Goal: Task Accomplishment & Management: Use online tool/utility

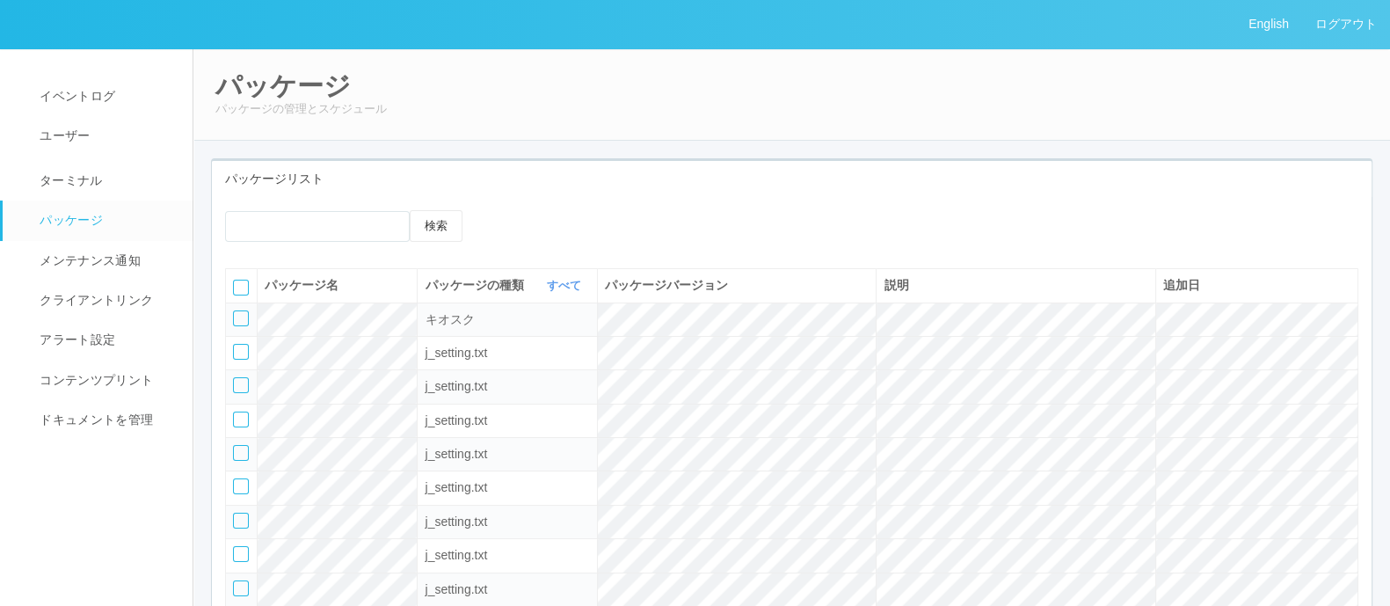
click at [137, 202] on link "パッケージ" at bounding box center [106, 220] width 206 height 40
click at [163, 187] on link "ターミナル" at bounding box center [106, 179] width 206 height 44
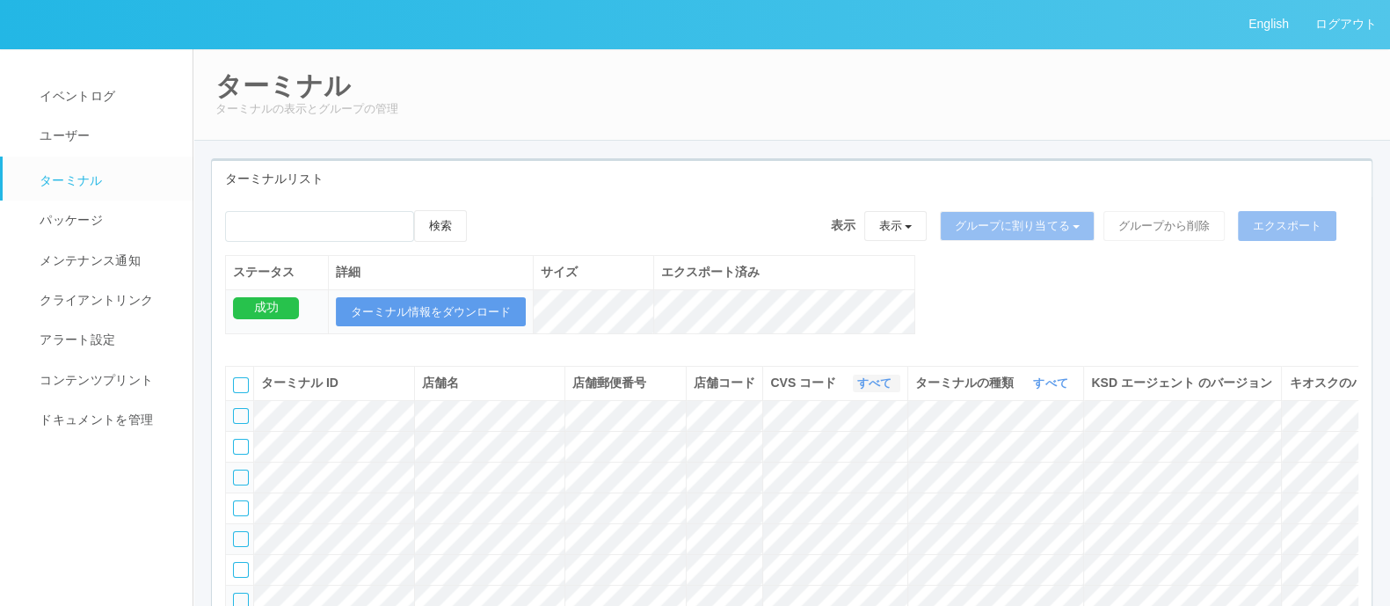
click at [869, 390] on link "すべて" at bounding box center [876, 382] width 39 height 13
click at [860, 435] on link "300034" at bounding box center [830, 424] width 139 height 24
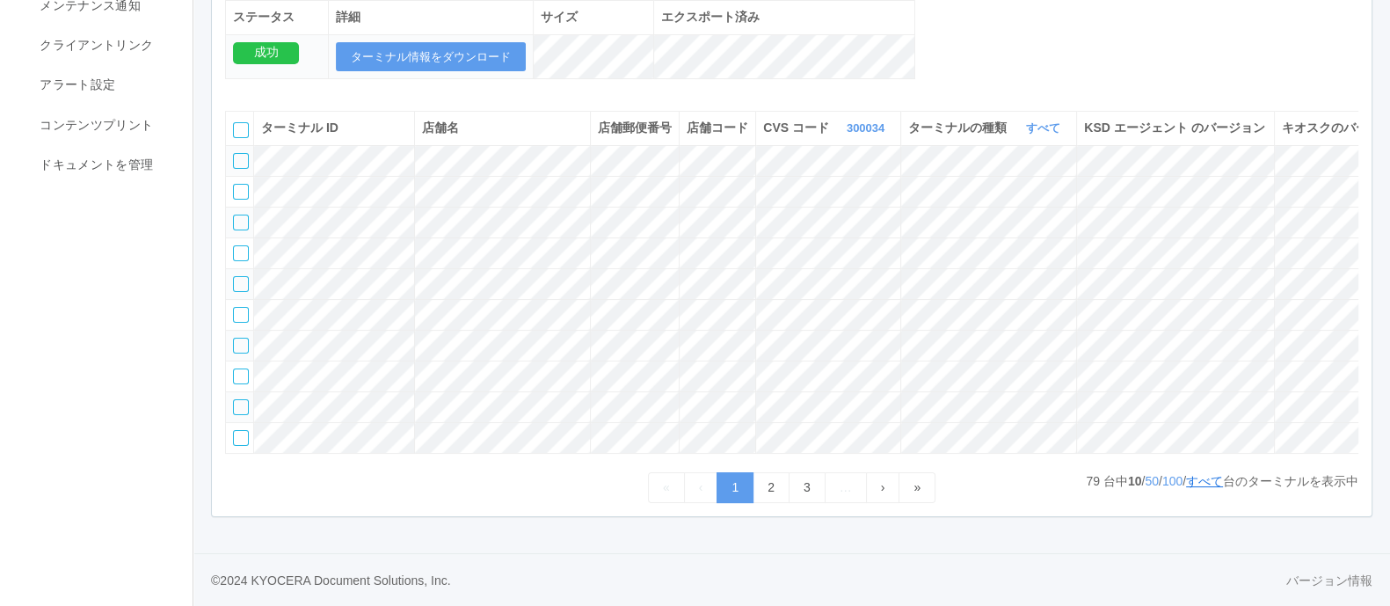
click at [1200, 479] on link "すべて" at bounding box center [1204, 481] width 37 height 14
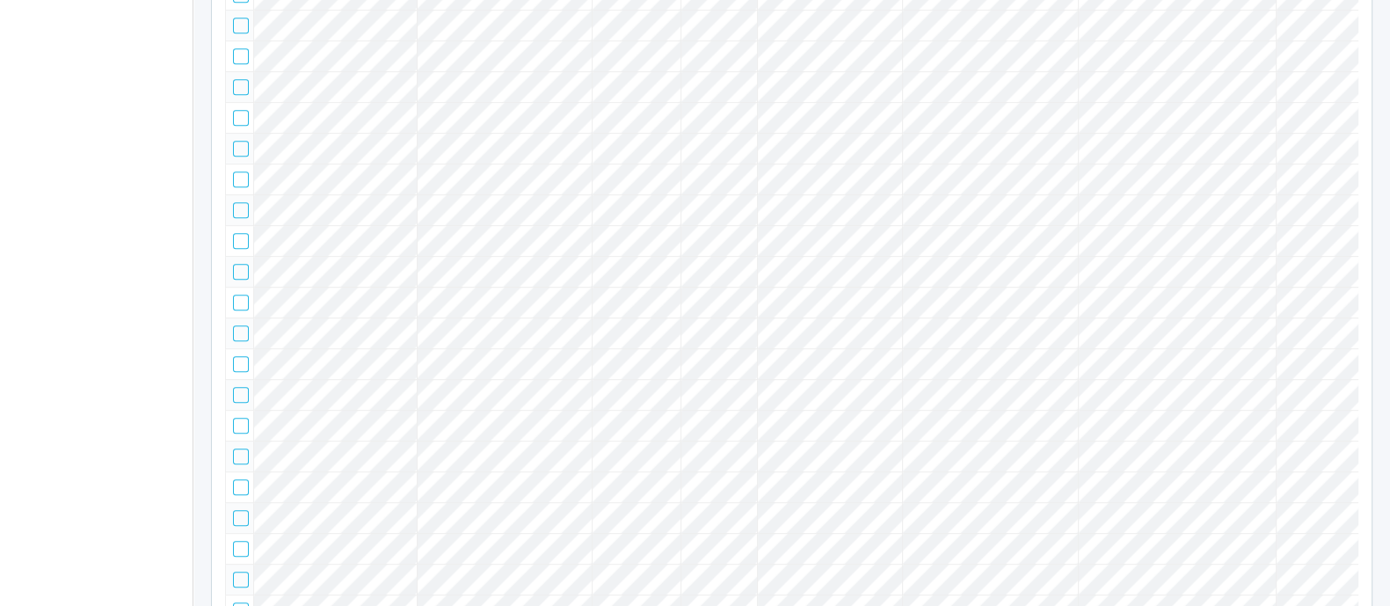
scroll to position [0, 0]
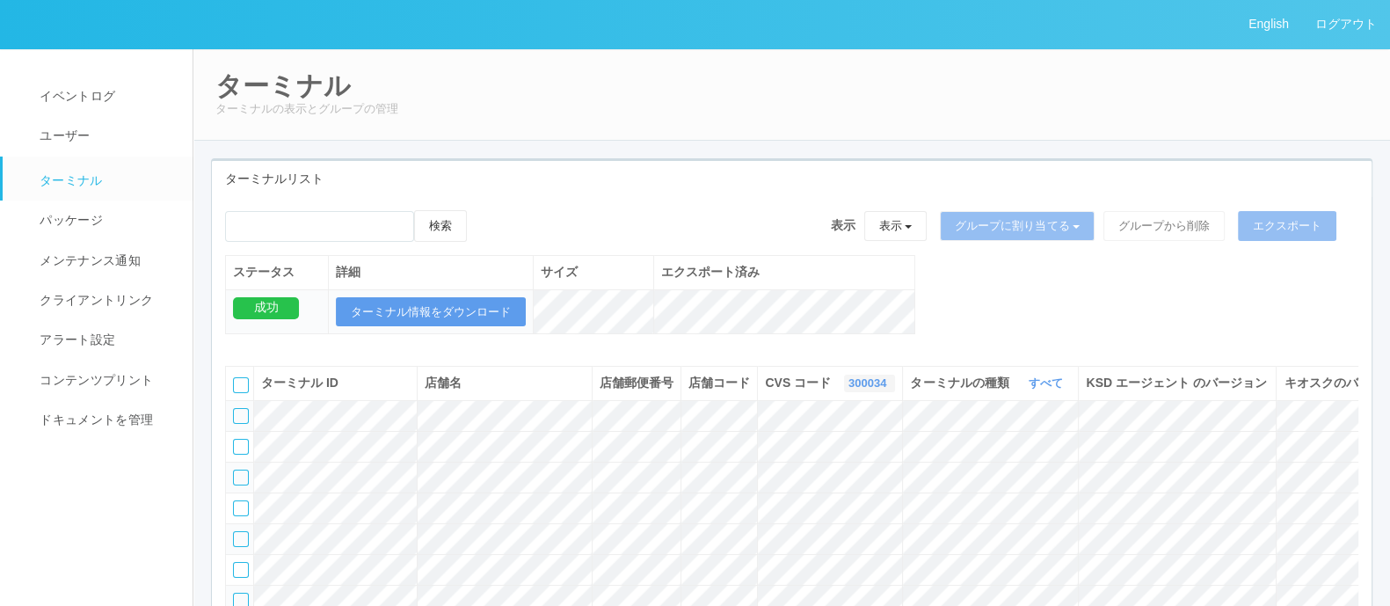
click at [849, 390] on link "300034" at bounding box center [870, 382] width 42 height 13
click at [793, 480] on link "300032" at bounding box center [824, 472] width 139 height 24
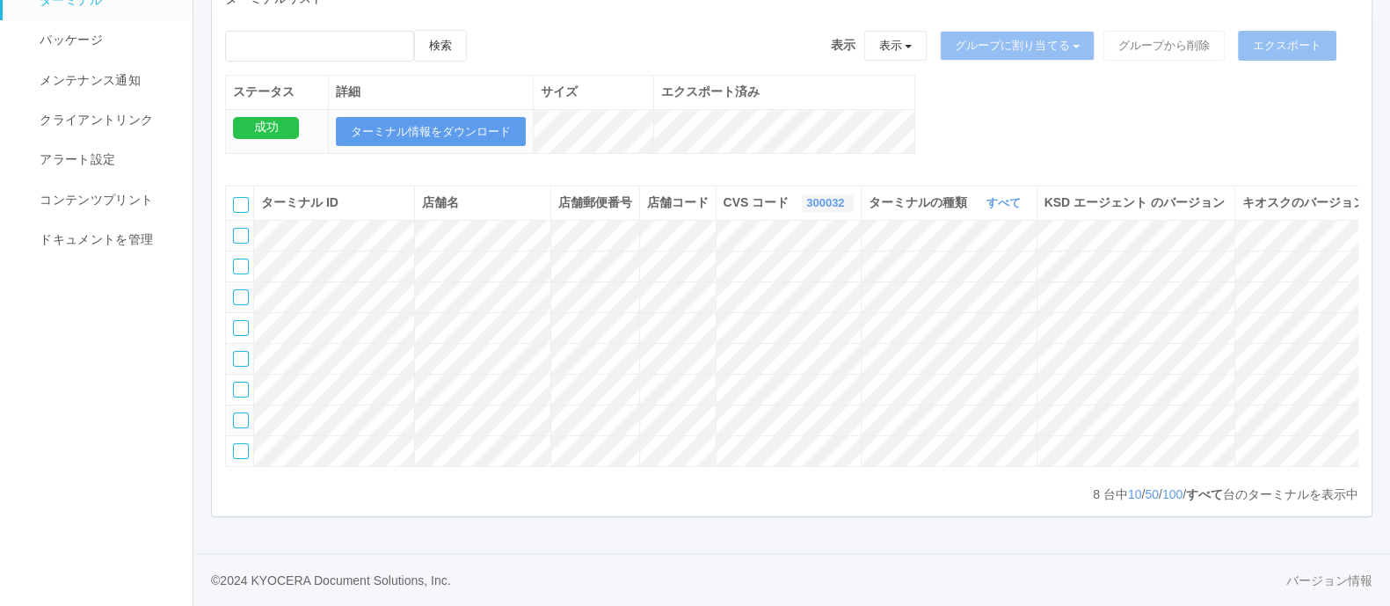
scroll to position [0, 136]
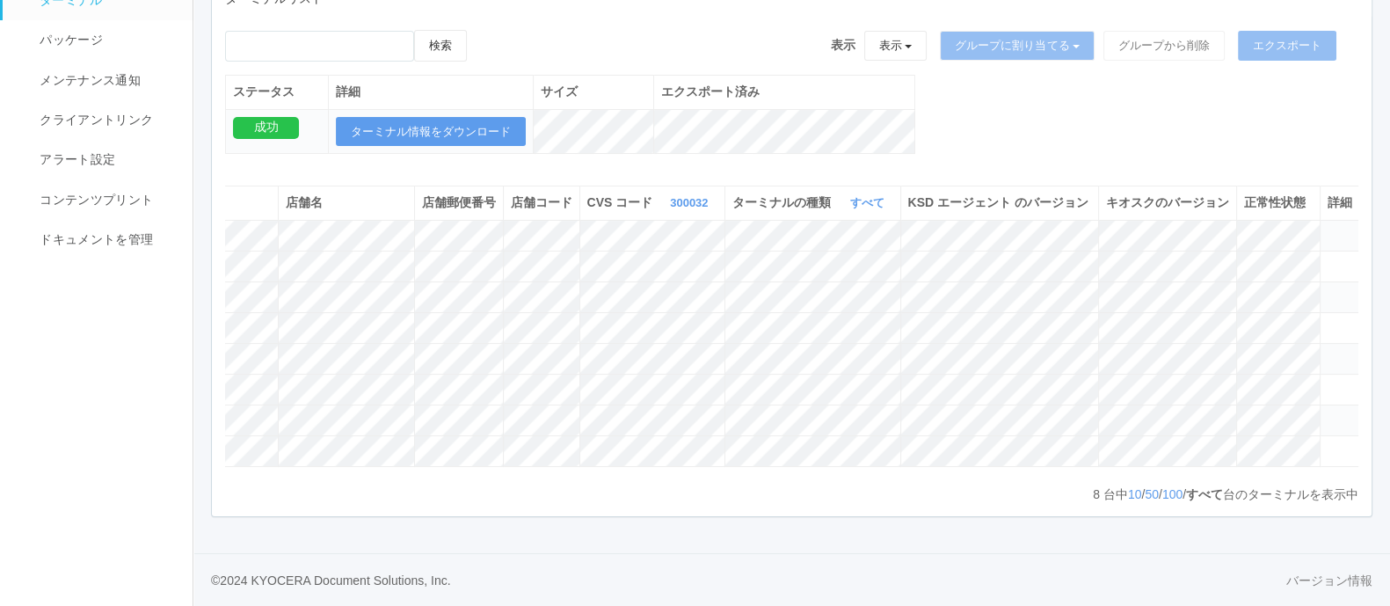
click at [1328, 412] on icon at bounding box center [1328, 412] width 0 height 0
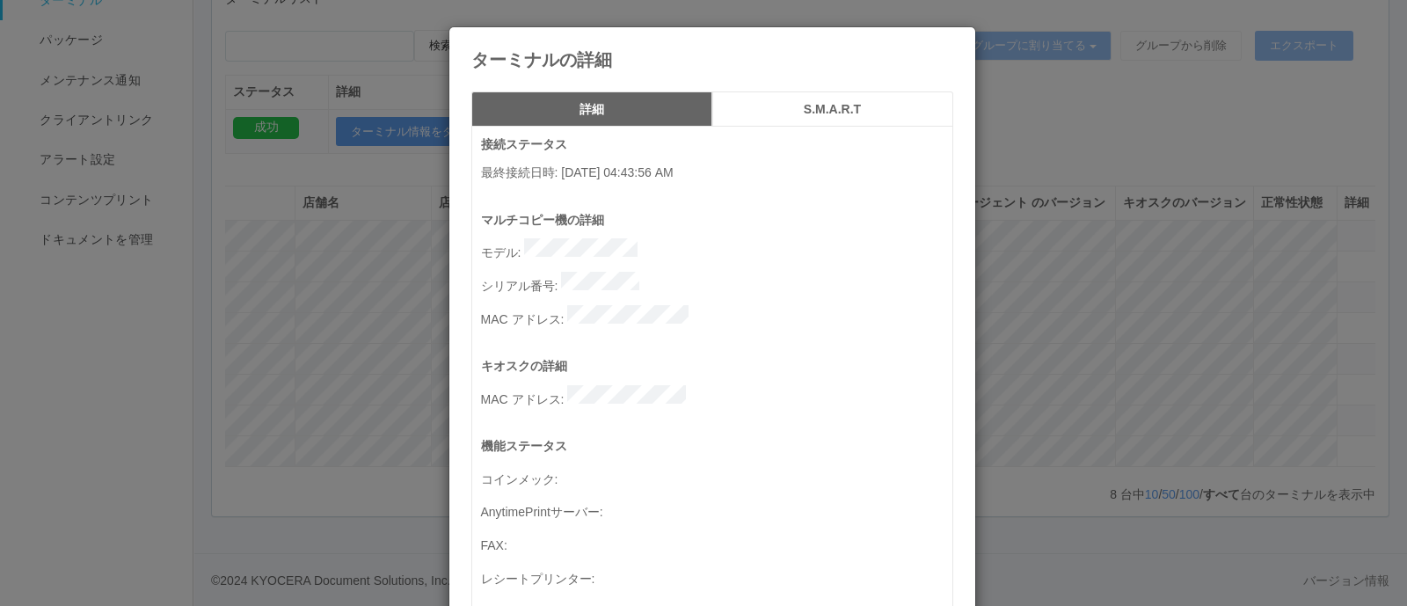
click at [1174, 343] on div "ターミナルの詳細 詳細 S.M.A.R.T 接続ステータス 最終接続日時 : [DATE] 04:43:56 AM マルチコピー機の詳細 モデル : シリアル…" at bounding box center [703, 303] width 1407 height 606
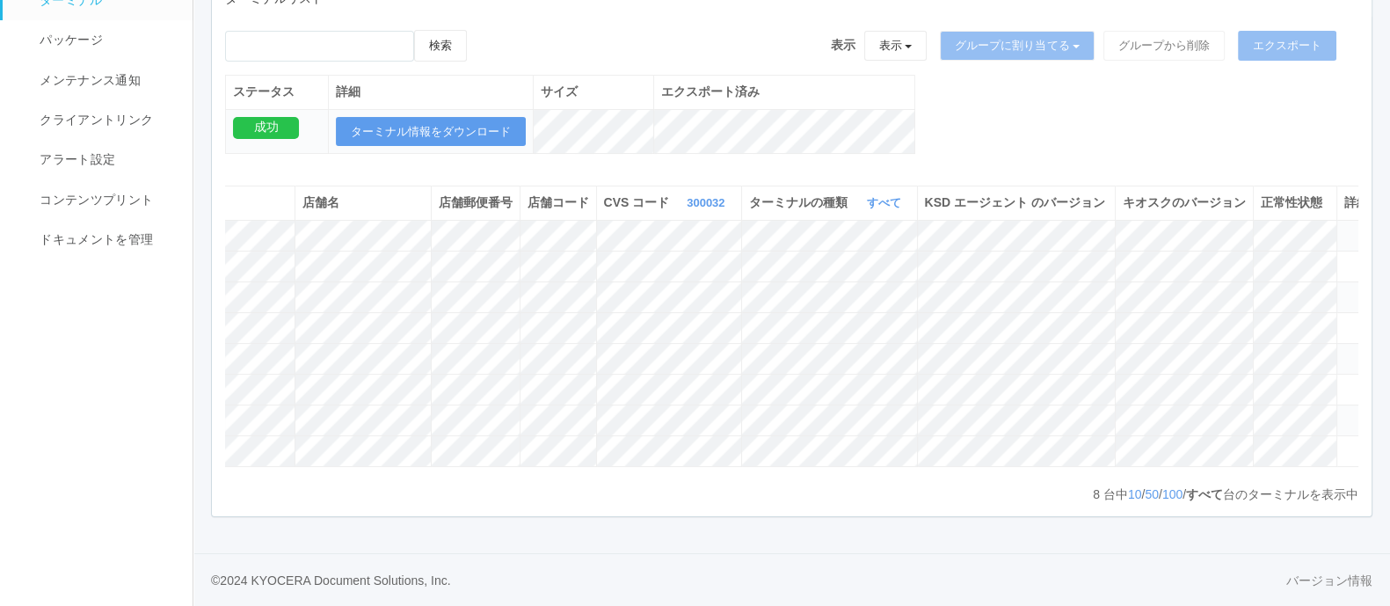
click at [1344, 351] on icon at bounding box center [1344, 351] width 0 height 0
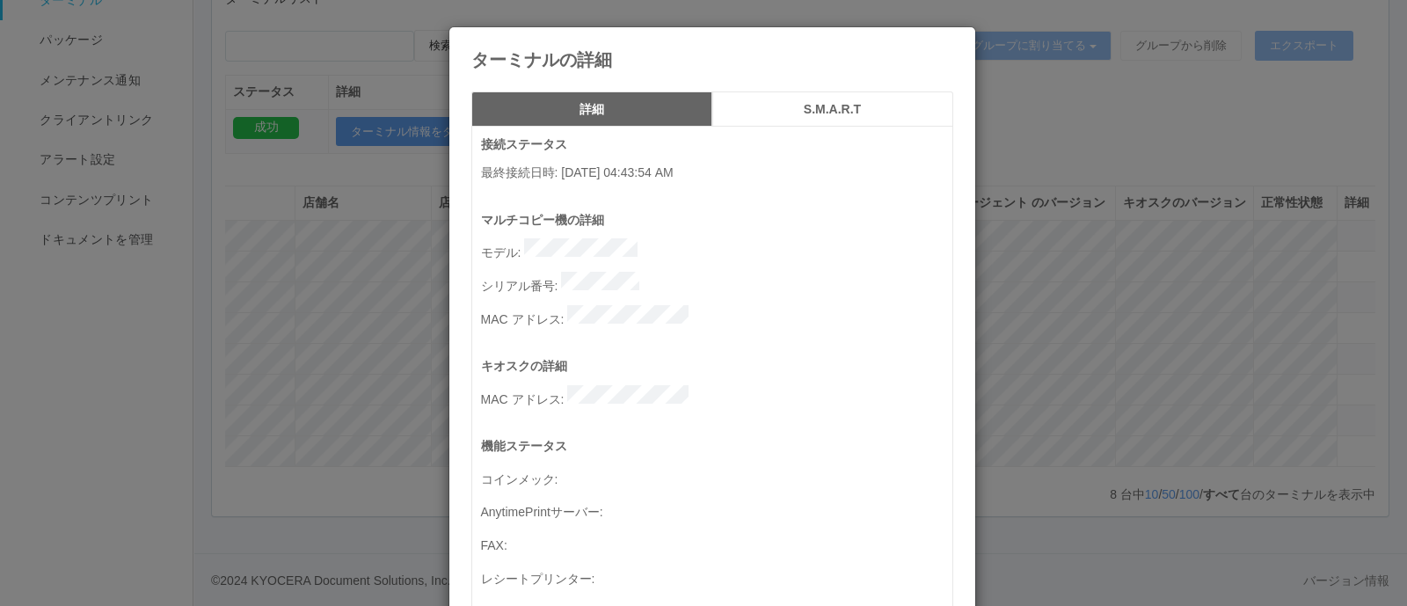
click at [1089, 292] on div "ターミナルの詳細 詳細 S.M.A.R.T 接続ステータス 最終接続日時 : [DATE] 04:43:54 AM マルチコピー機の詳細 モデル : シリアル…" at bounding box center [703, 303] width 1407 height 606
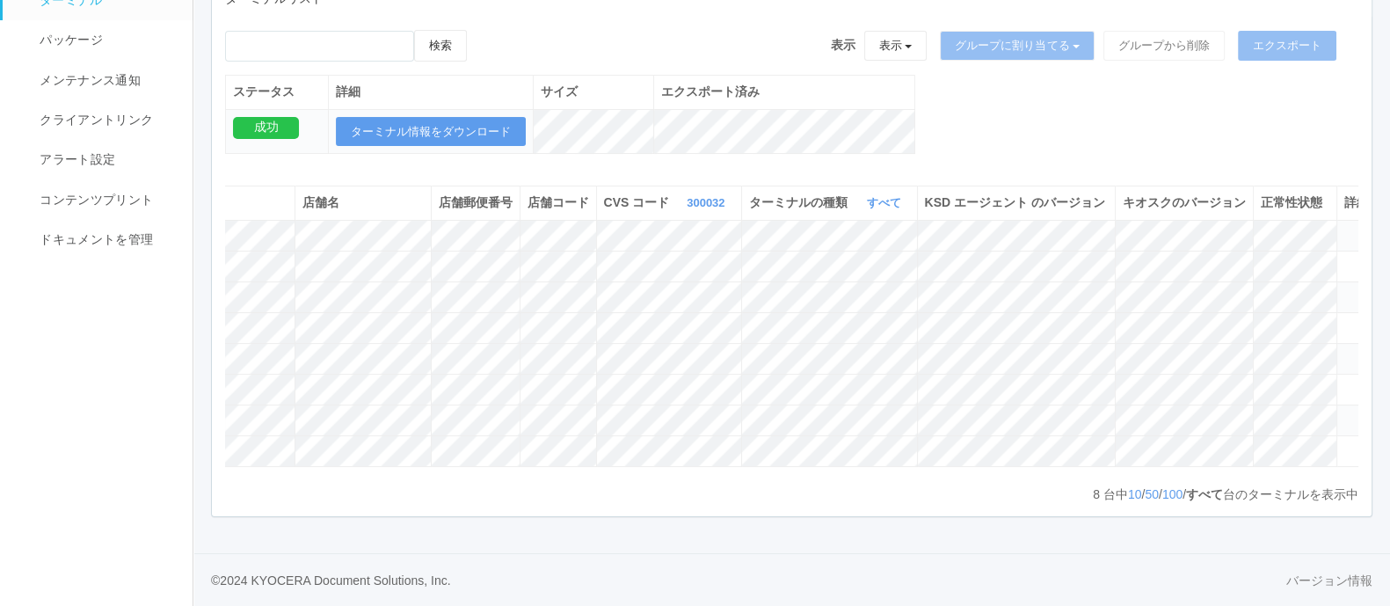
click at [1344, 289] on icon at bounding box center [1344, 289] width 0 height 0
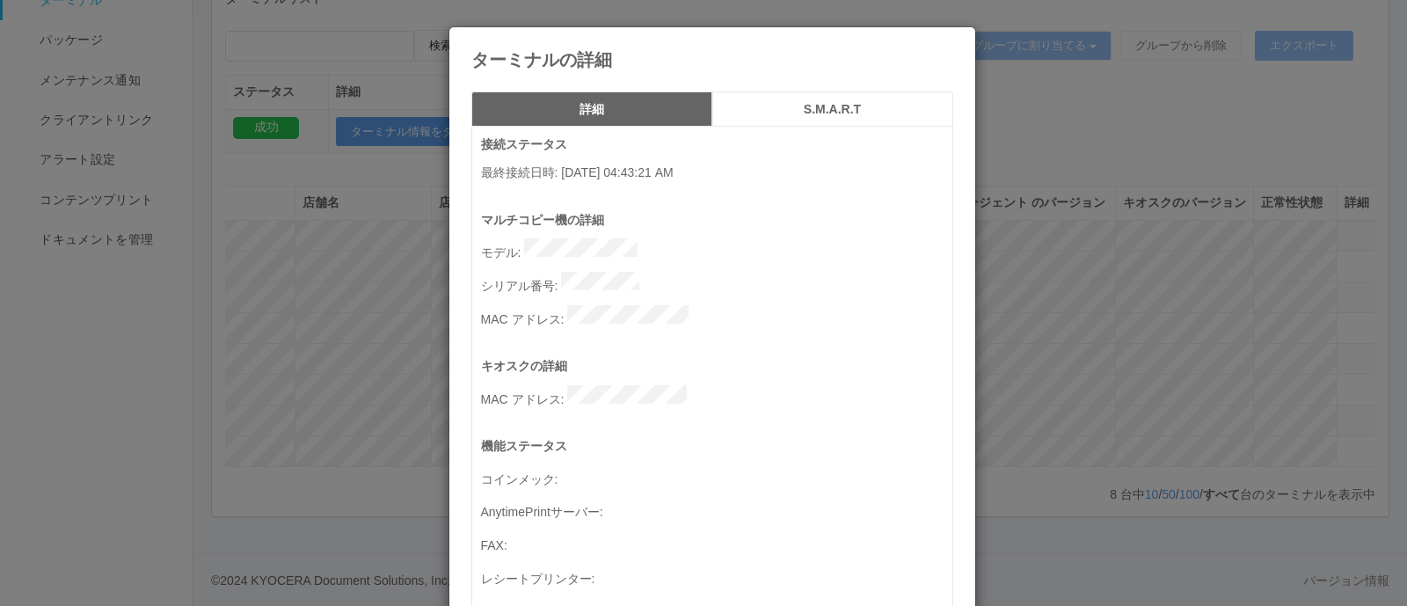
click at [1257, 233] on div "ターミナルの詳細 詳細 S.M.A.R.T 接続ステータス 最終接続日時 : [DATE] 04:43:21 AM マルチコピー機の詳細 モデル : シリアル…" at bounding box center [703, 303] width 1407 height 606
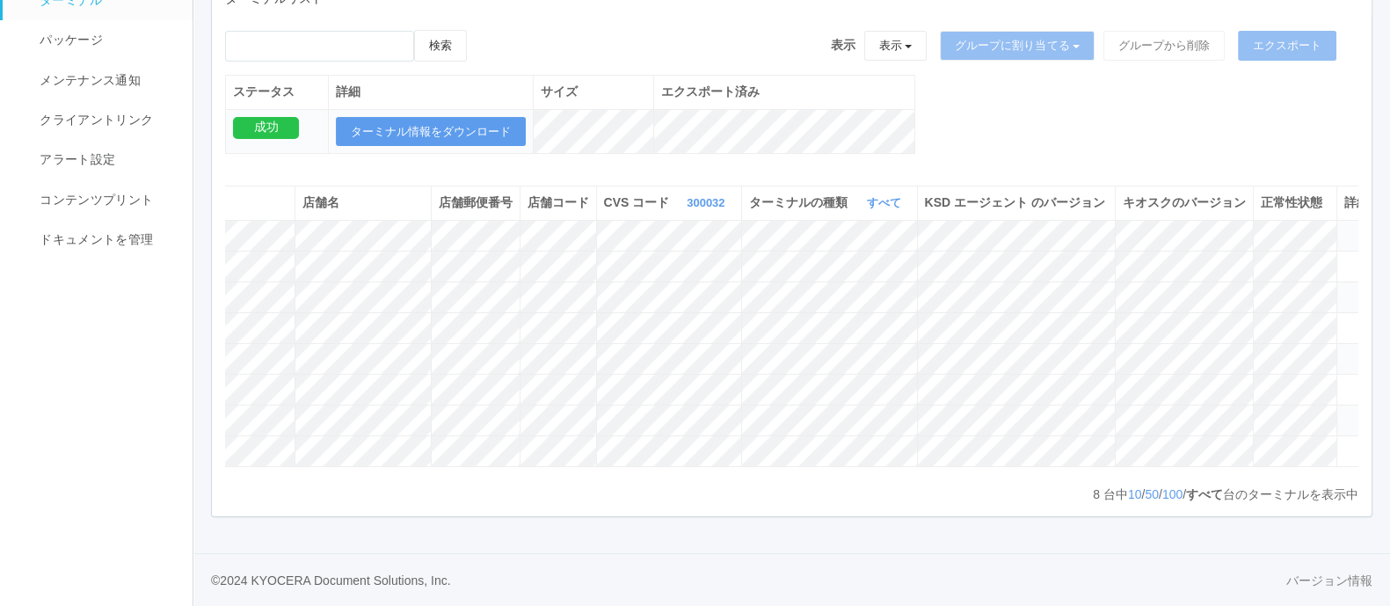
click at [1344, 228] on icon at bounding box center [1344, 228] width 0 height 0
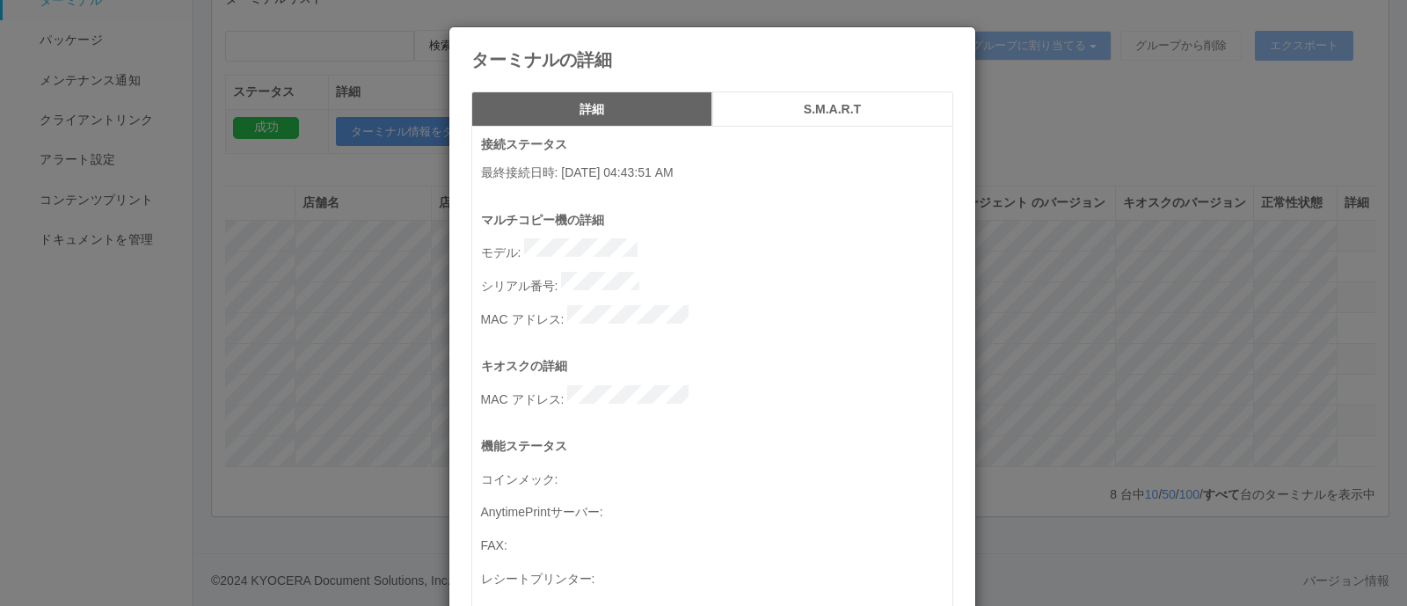
click at [1160, 169] on div "ターミナルの詳細 詳細 S.M.A.R.T 接続ステータス 最終接続日時 : [DATE] 04:43:51 AM マルチコピー機の詳細 モデル : シリアル…" at bounding box center [703, 303] width 1407 height 606
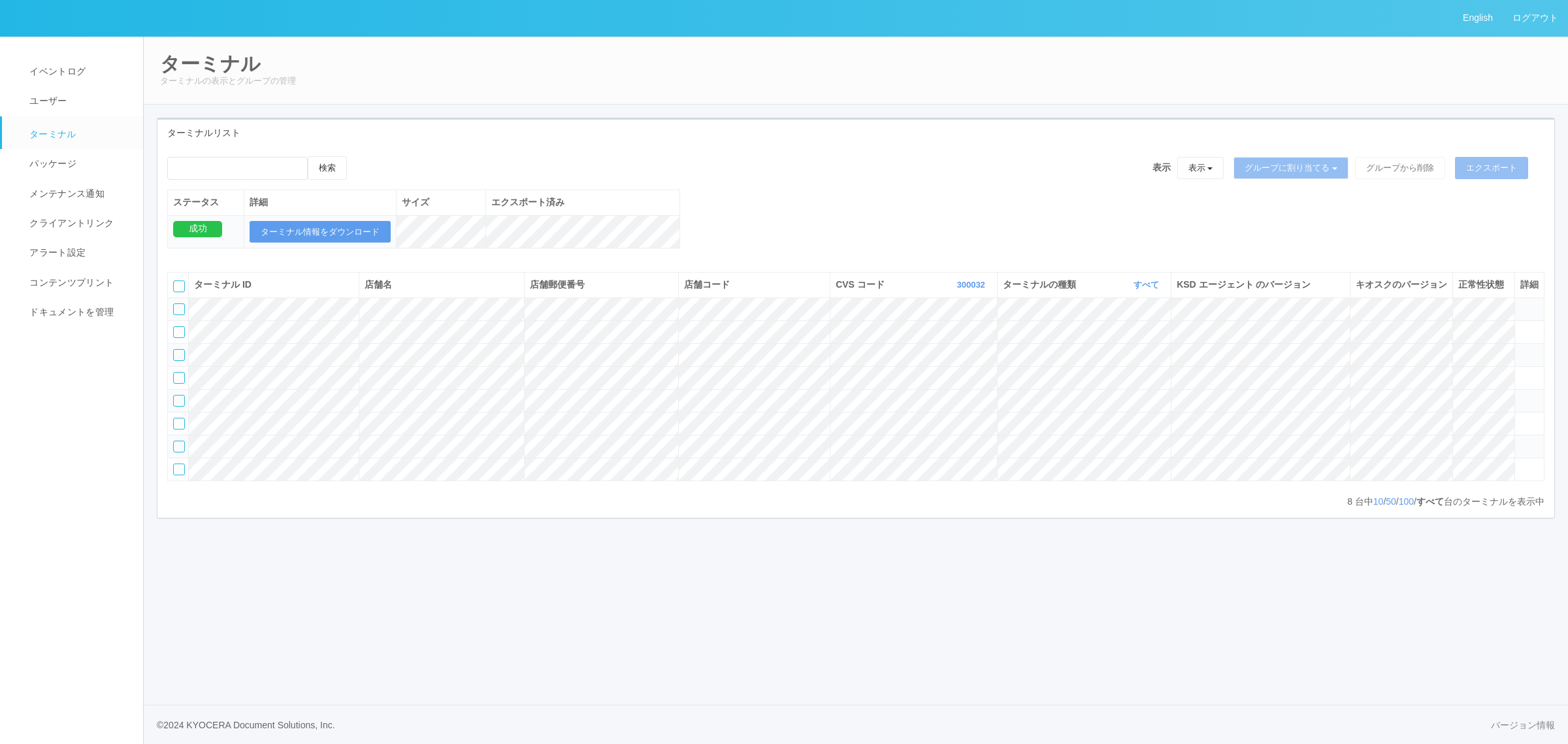
scroll to position [0, 0]
click at [949, 291] on th "CVS コード 300032 表示 すべて 300024 300036 300035 300037 300034 300033 300032 300031 3…" at bounding box center [914, 285] width 167 height 25
click at [959, 290] on link "300032" at bounding box center [972, 284] width 31 height 10
click at [962, 378] on link "300020" at bounding box center [939, 386] width 103 height 18
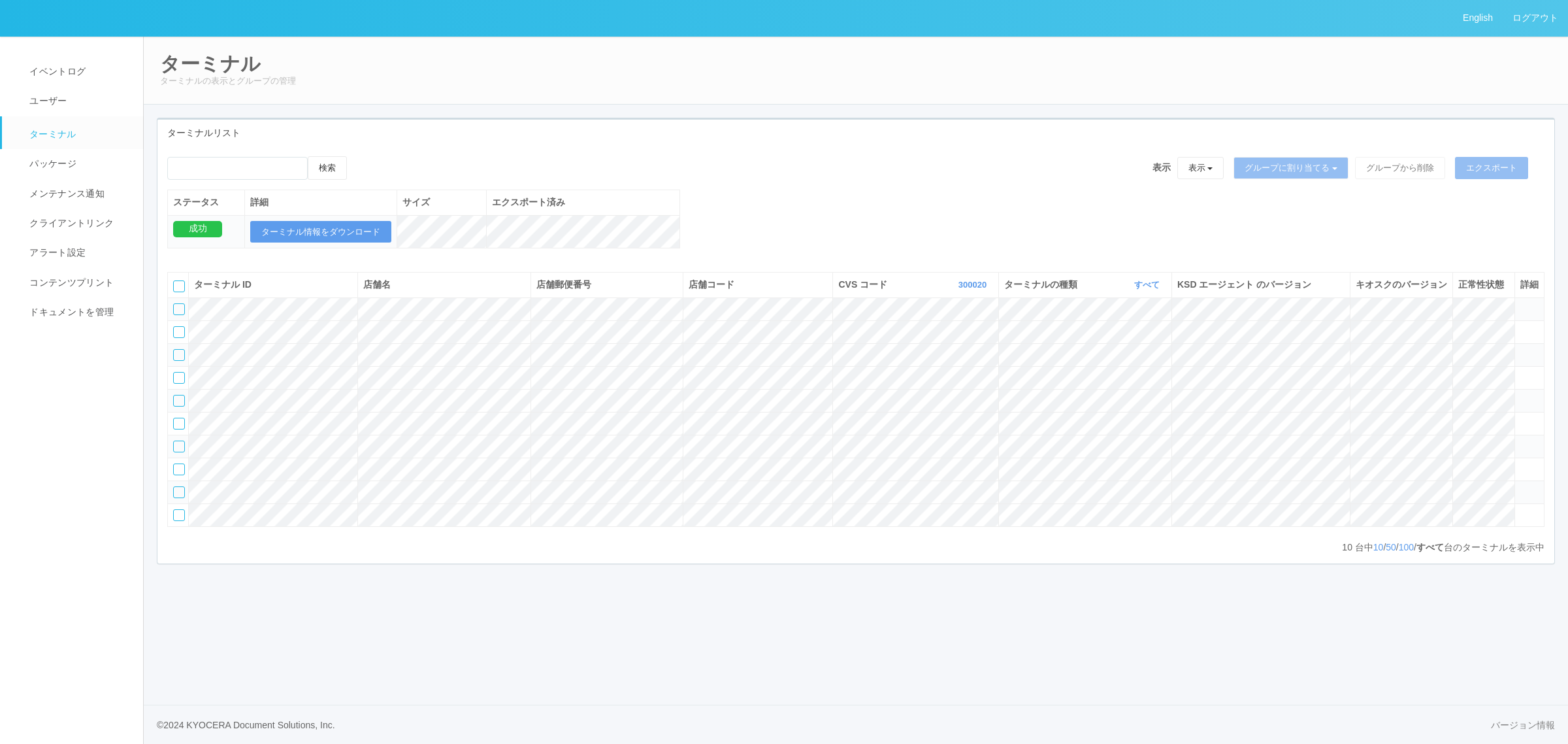
click at [1032, 395] on icon at bounding box center [1520, 395] width 0 height 0
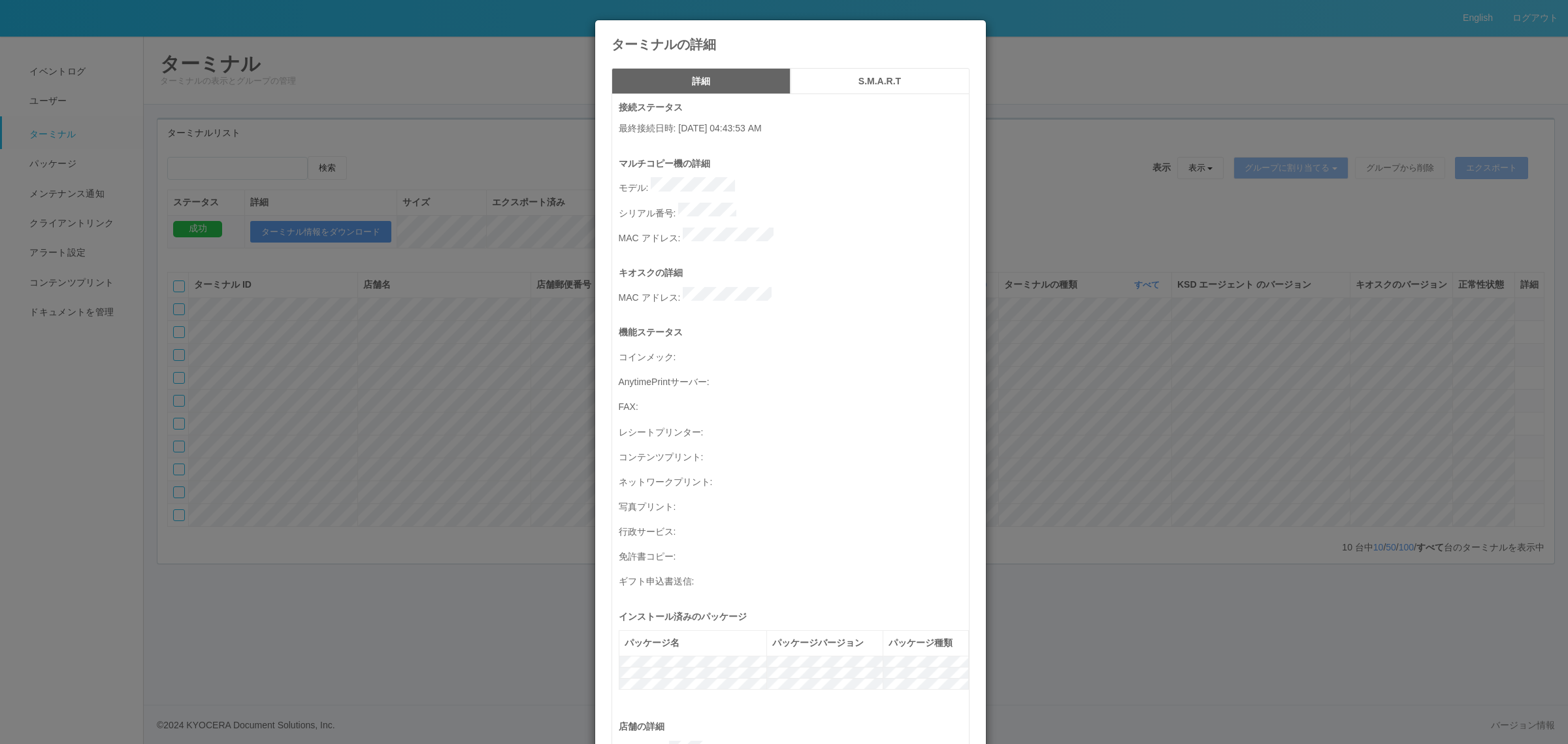
click at [1032, 429] on div "ターミナルの詳細 詳細 S.M.A.R.T 接続ステータス 最終接続日時 : [DATE] 04:43:53 AM マルチコピー機の詳細 モデル : シリアル…" at bounding box center [784, 372] width 1568 height 744
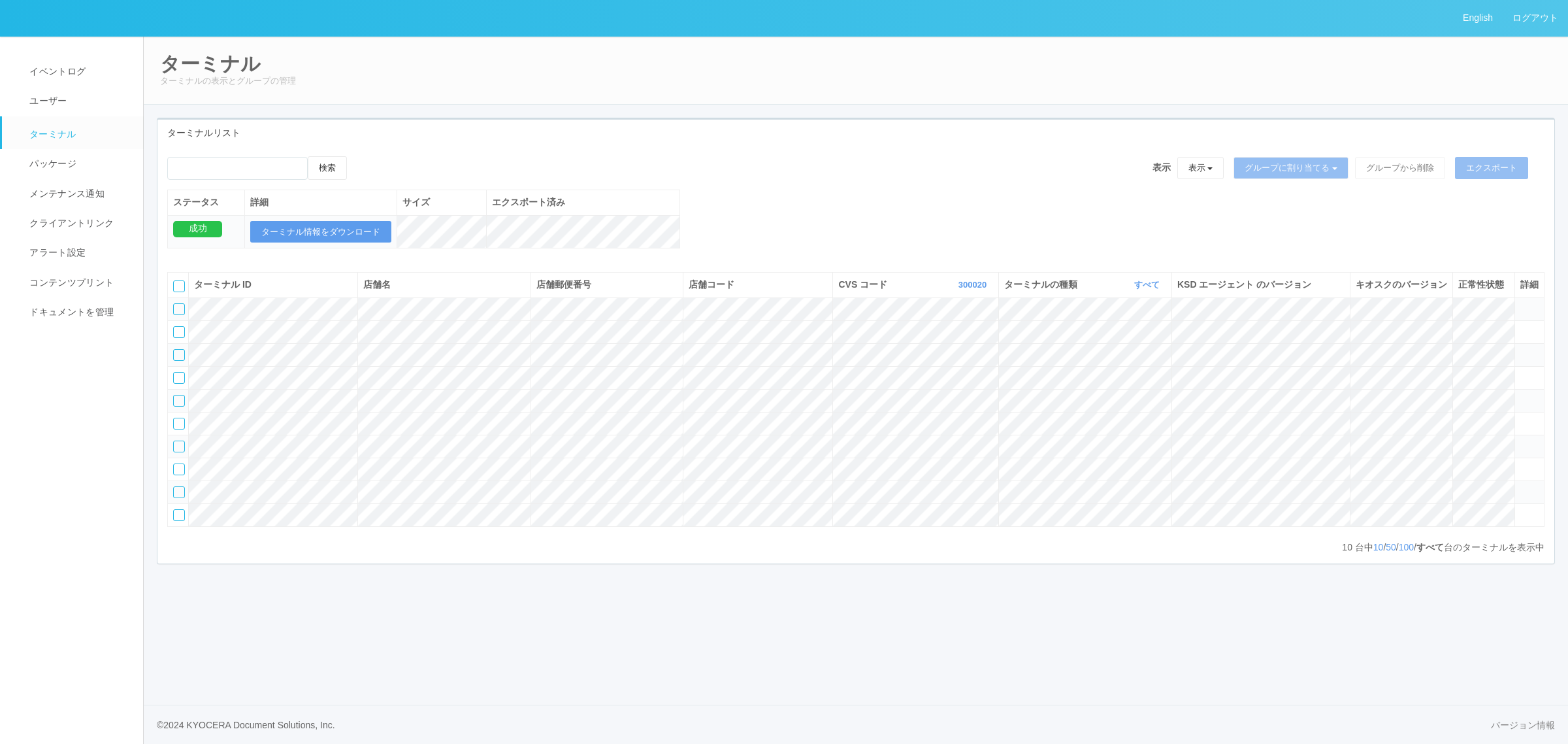
click at [172, 412] on td at bounding box center [178, 400] width 21 height 23
click at [180, 407] on div at bounding box center [179, 401] width 12 height 12
click at [363, 160] on div "検索" at bounding box center [267, 172] width 199 height 33
click at [360, 156] on icon at bounding box center [360, 156] width 0 height 0
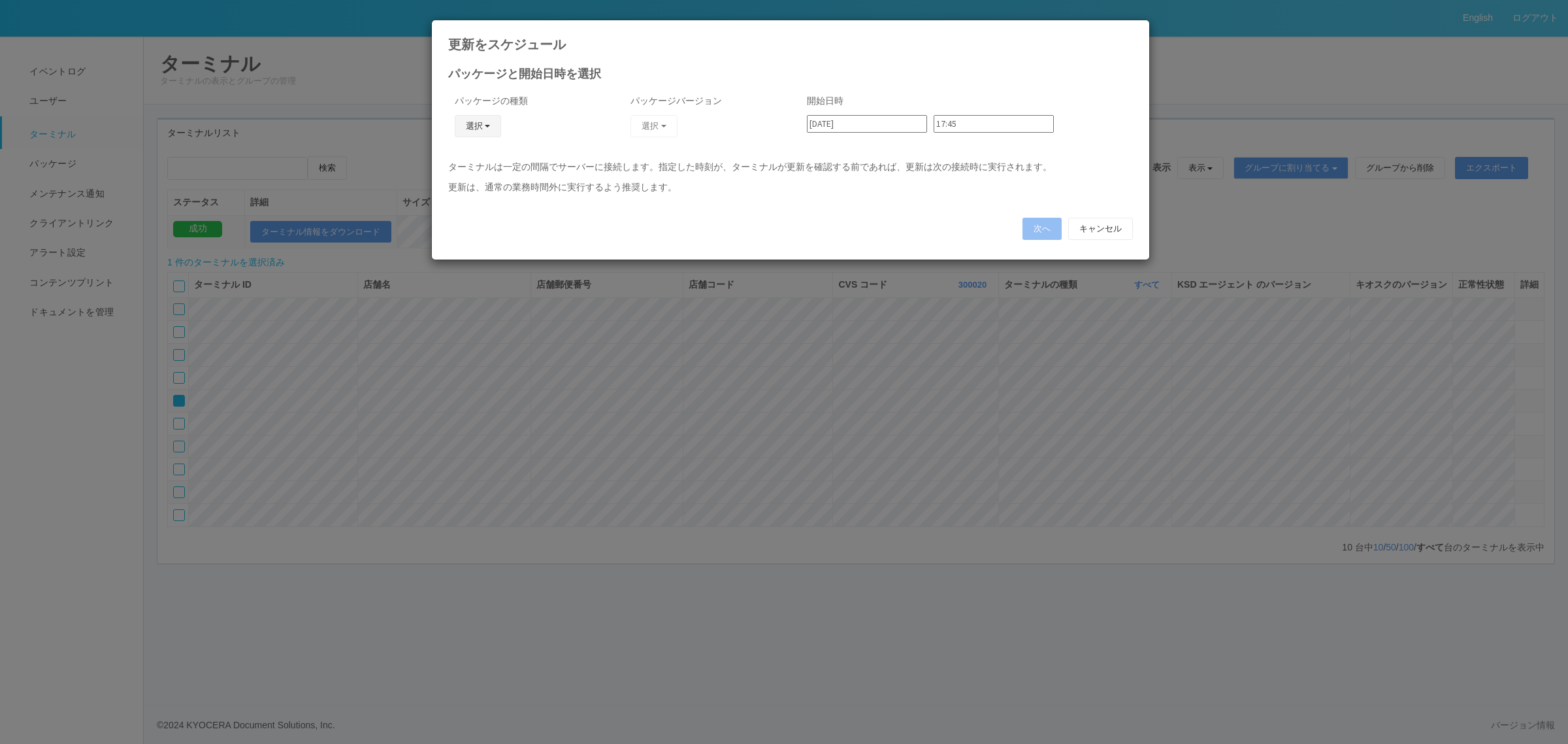
click at [473, 124] on button "選択" at bounding box center [478, 126] width 47 height 22
click at [464, 187] on link "キオスク" at bounding box center [459, 182] width 103 height 20
click at [653, 124] on button "選択" at bounding box center [654, 126] width 47 height 22
click at [608, 187] on link "2.1.5218" at bounding box center [627, 182] width 117 height 20
click at [873, 123] on input "[DATE]" at bounding box center [867, 124] width 120 height 18
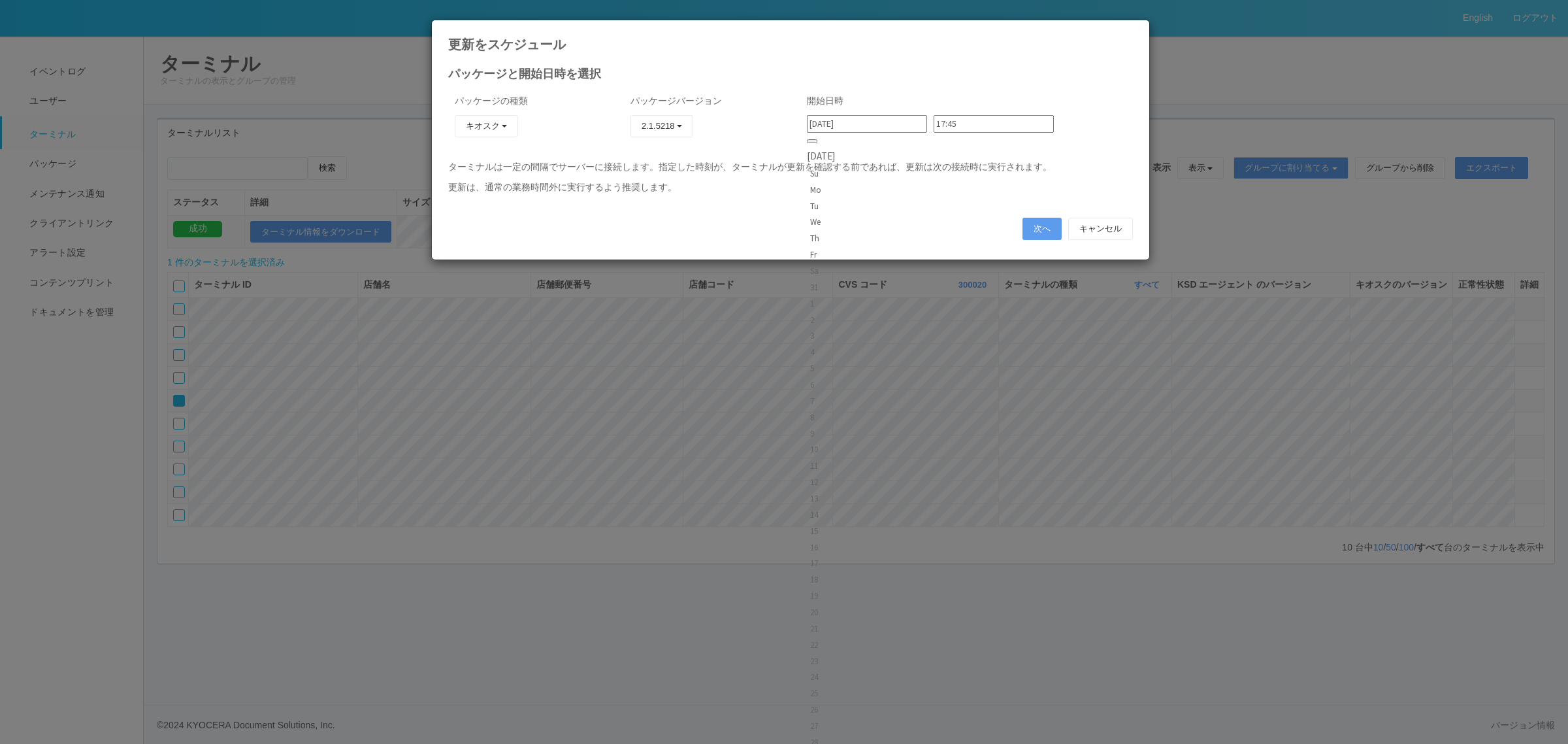
click at [977, 164] on p "ターミナルは一定の間隔でサーバーに接続します。指定した時刻が、ターミナルが更新を確認する前であれば、更新は次の接続時に実行されます。" at bounding box center [791, 166] width 685 height 13
click at [959, 122] on input "17:45" at bounding box center [994, 124] width 120 height 18
type input "20:00"
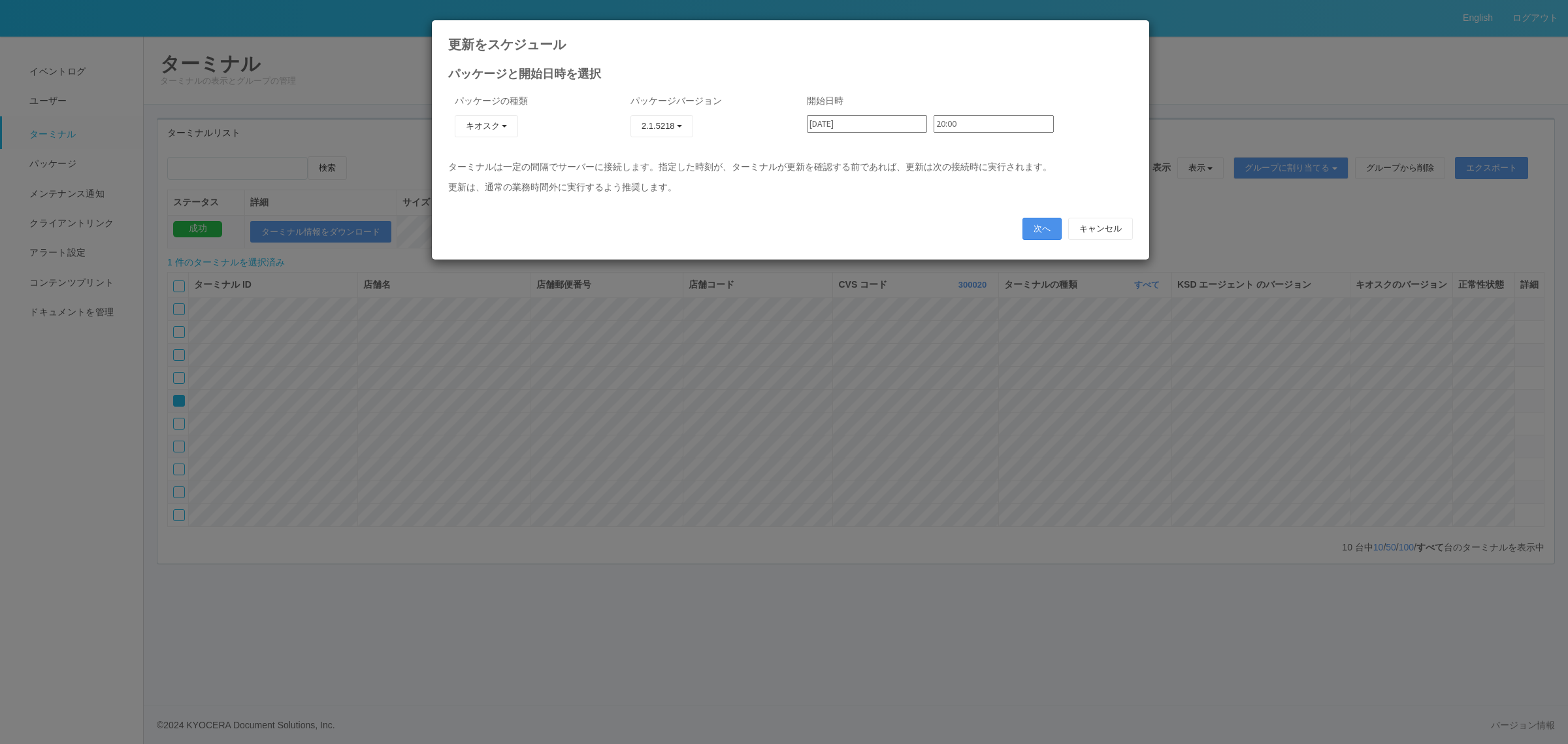
click at [1023, 218] on button "次へ" at bounding box center [1042, 229] width 39 height 22
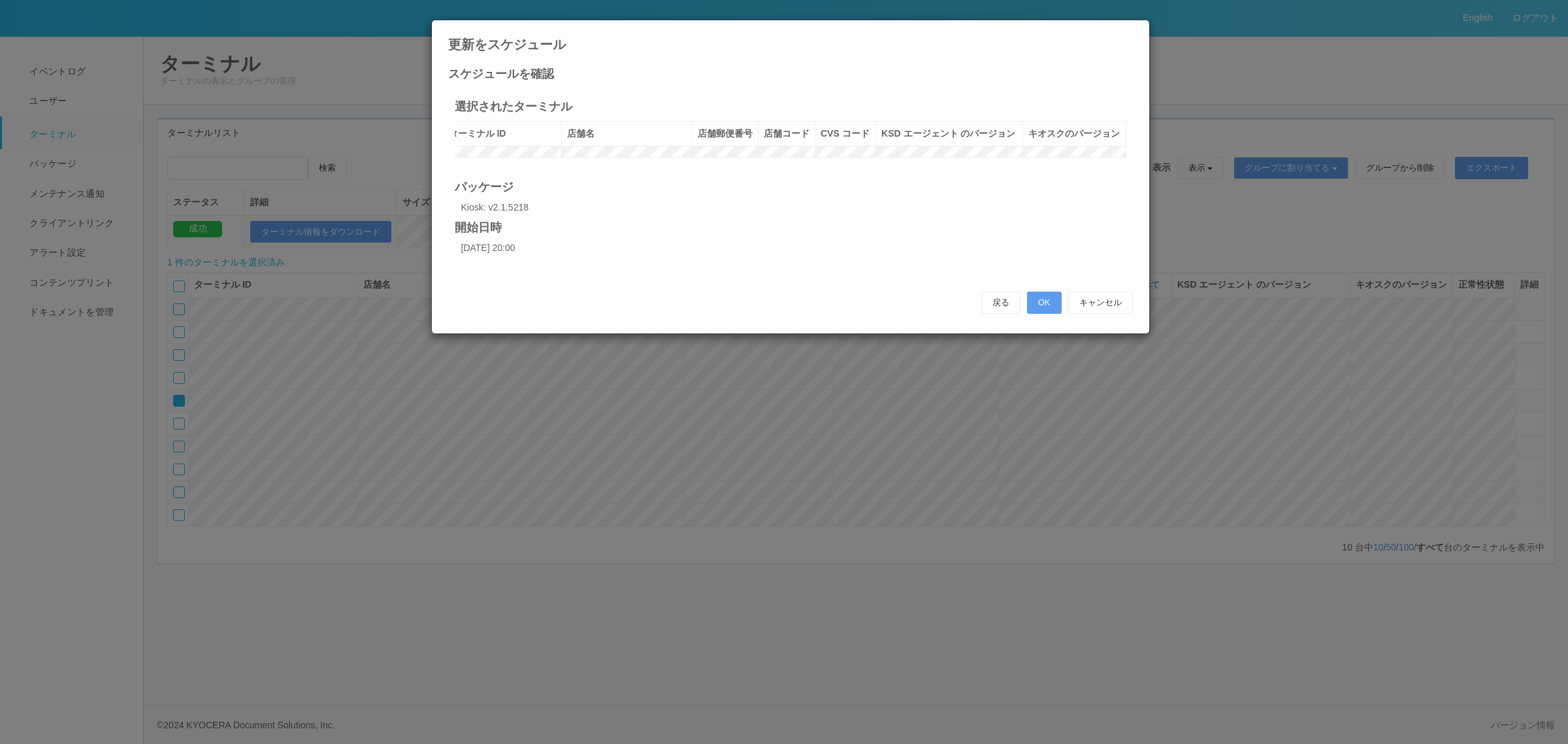
scroll to position [0, 0]
click at [994, 314] on button "戻る" at bounding box center [1001, 303] width 39 height 22
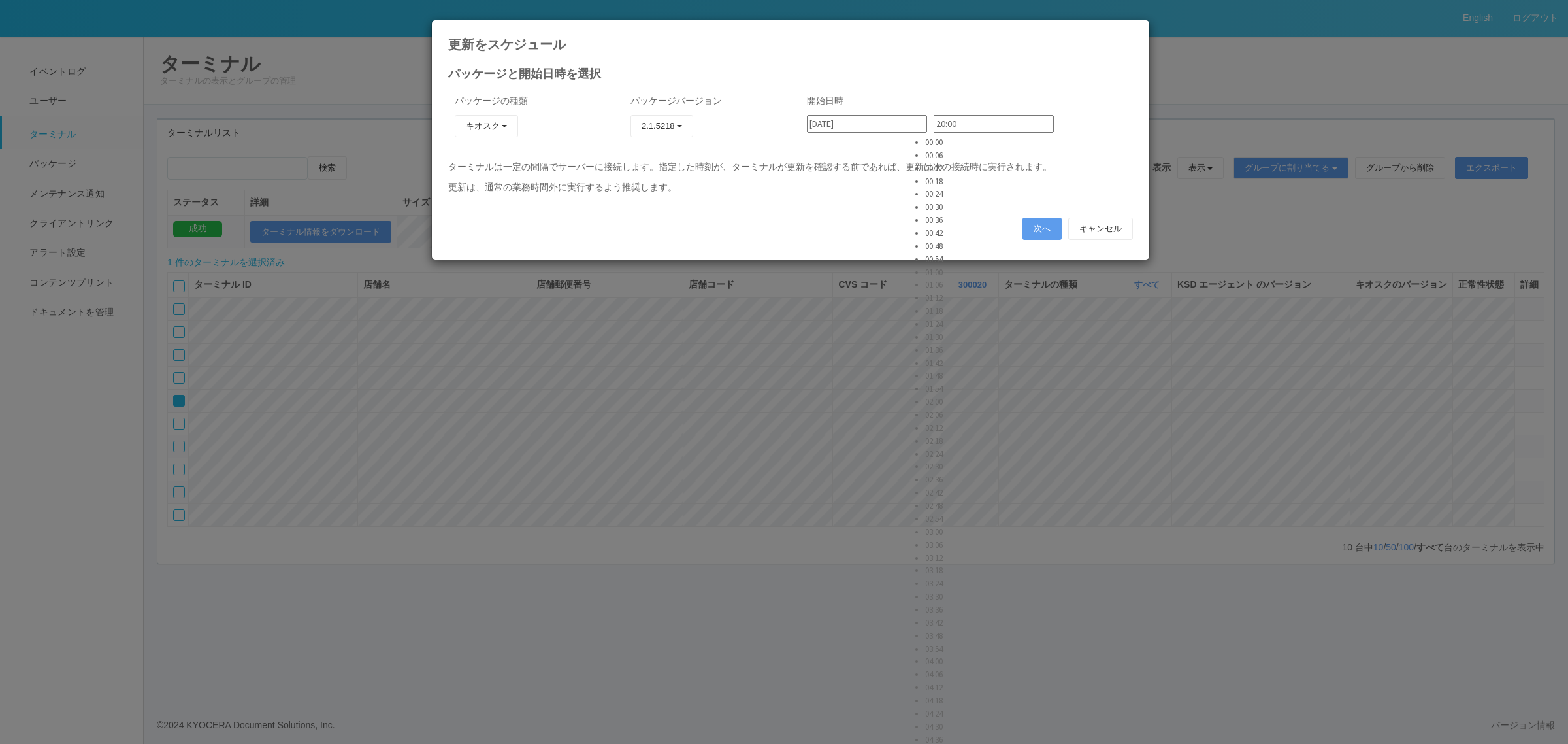
click at [951, 122] on input "20:00" at bounding box center [994, 124] width 120 height 18
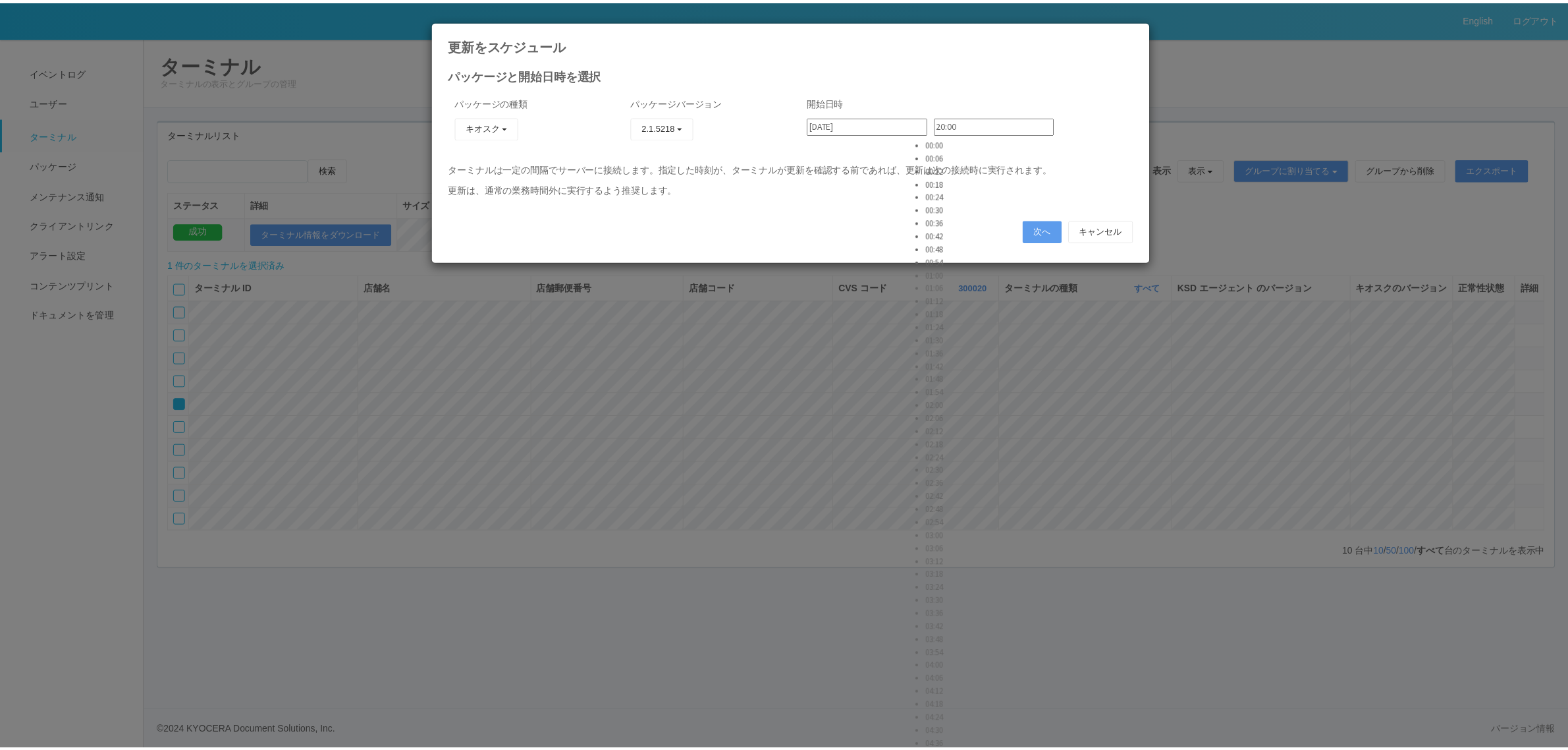
scroll to position [3953, 0]
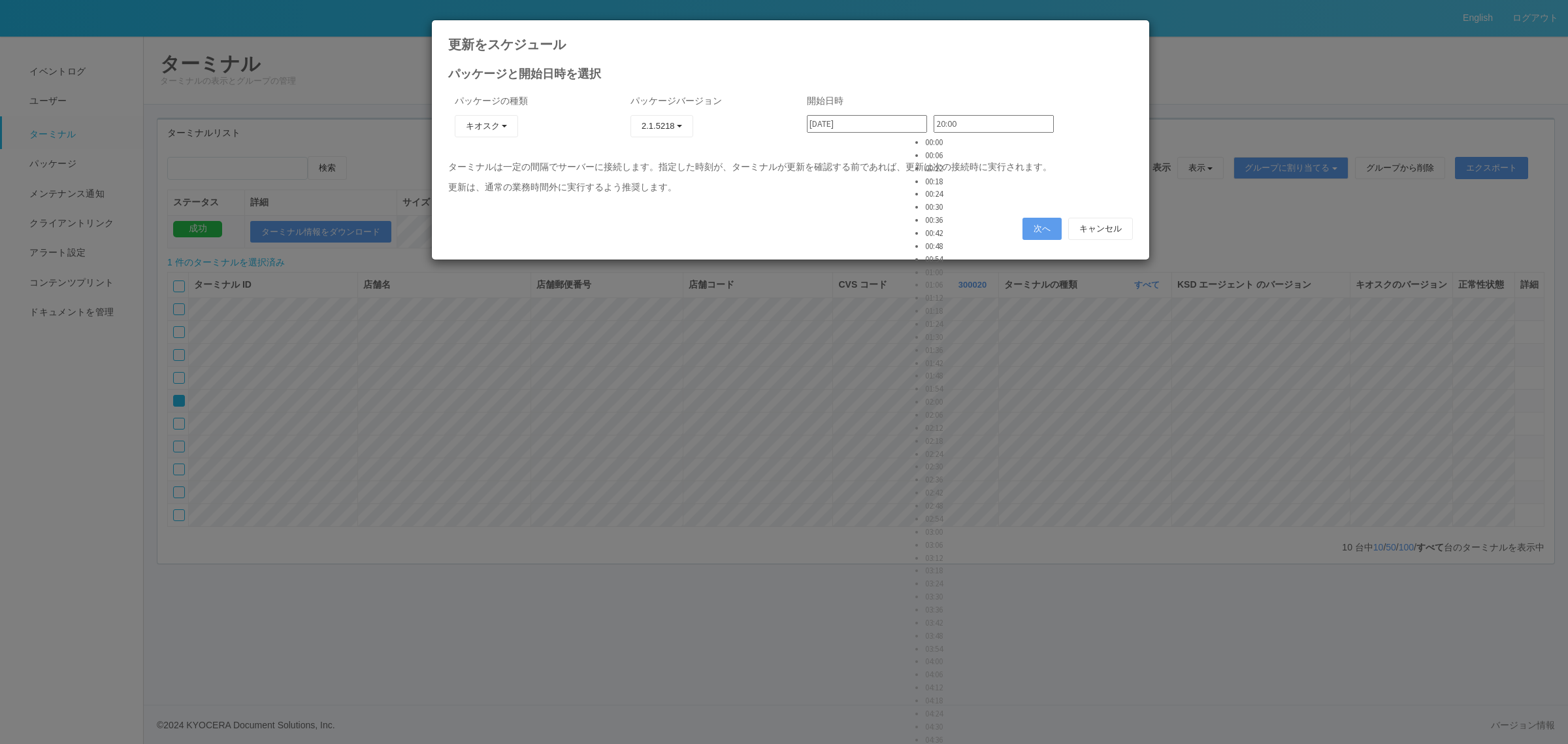
type input "20:30"
click at [1024, 227] on button "次へ" at bounding box center [1042, 229] width 39 height 22
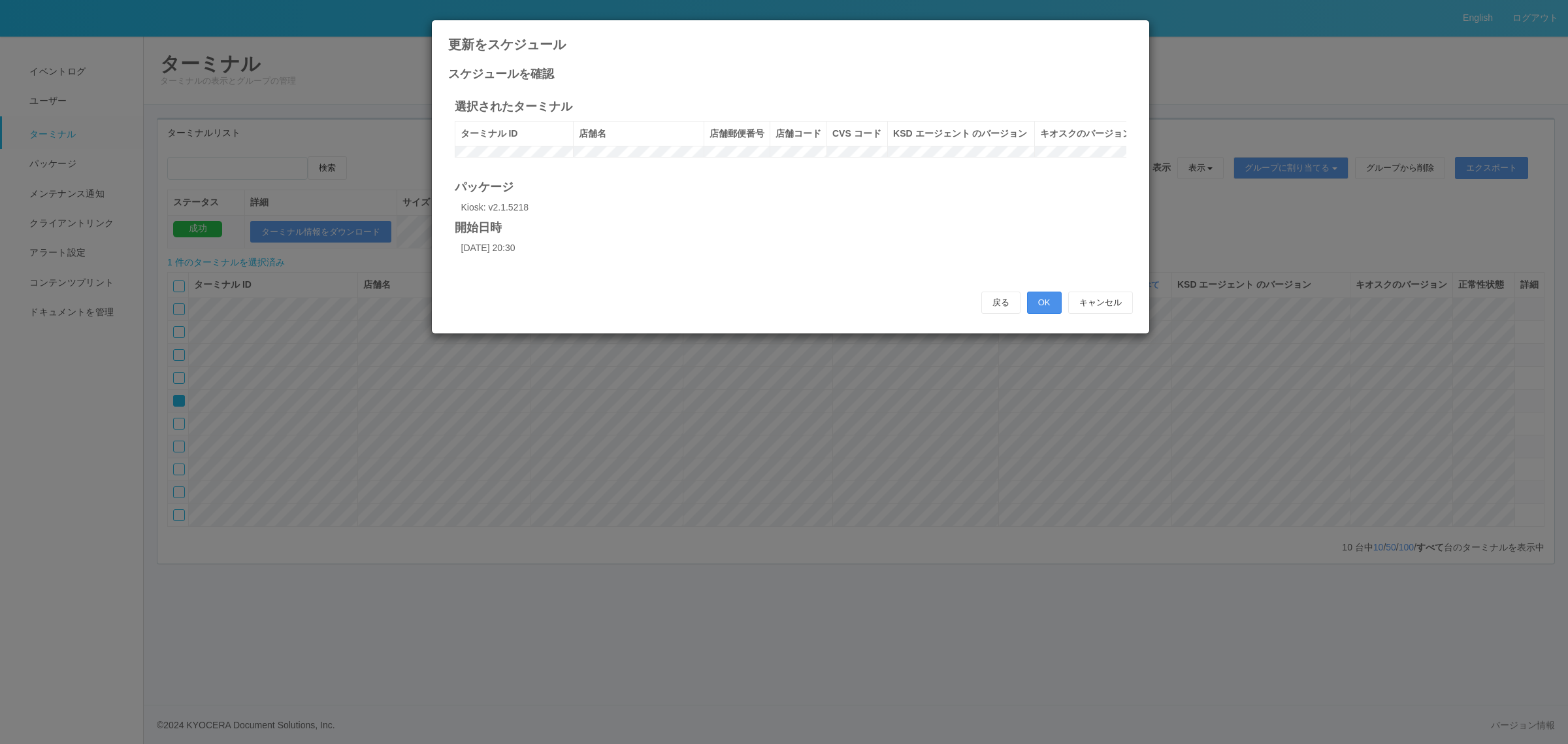
click at [1032, 314] on button "OK" at bounding box center [1044, 303] width 35 height 22
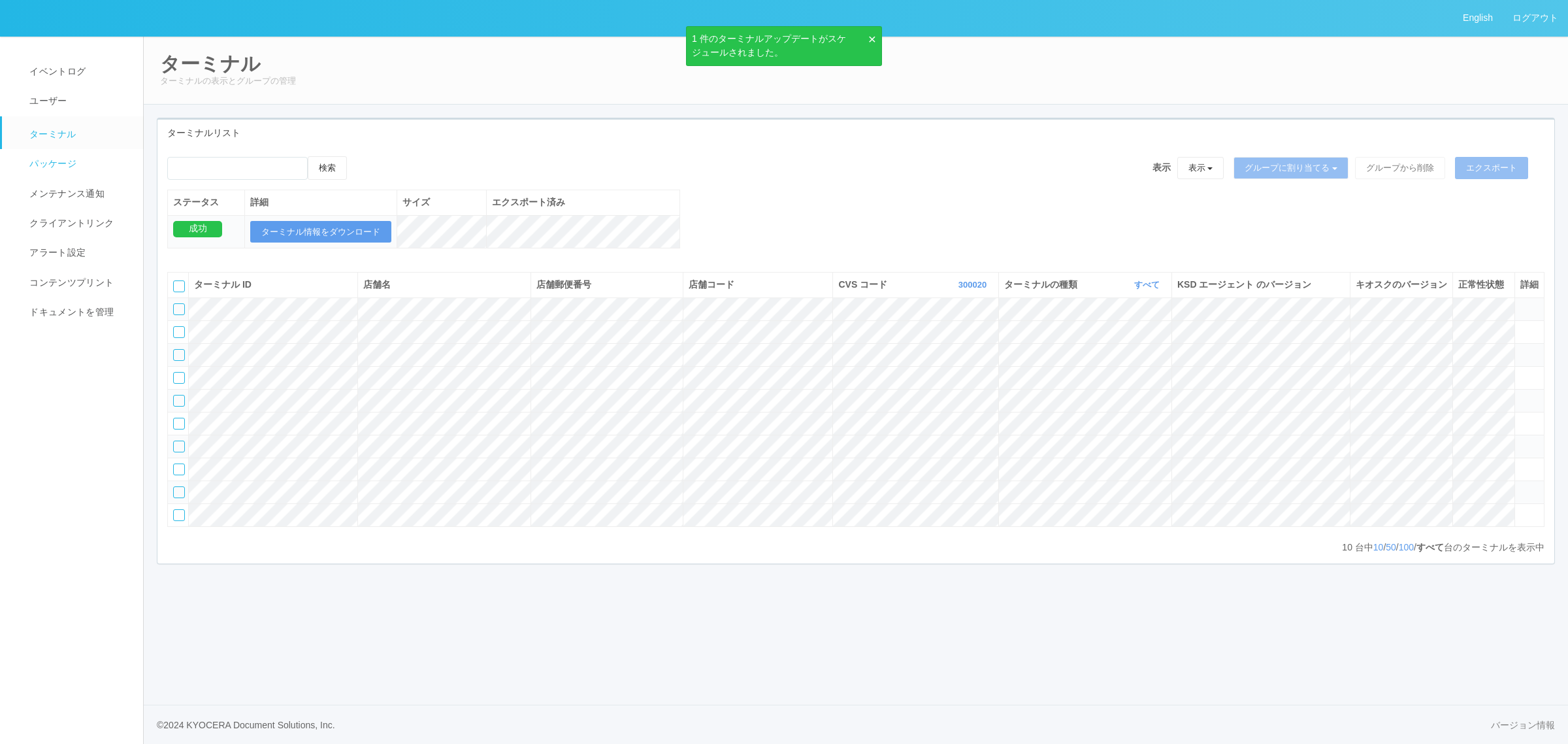
click at [54, 164] on span "パッケージ" at bounding box center [51, 164] width 51 height 10
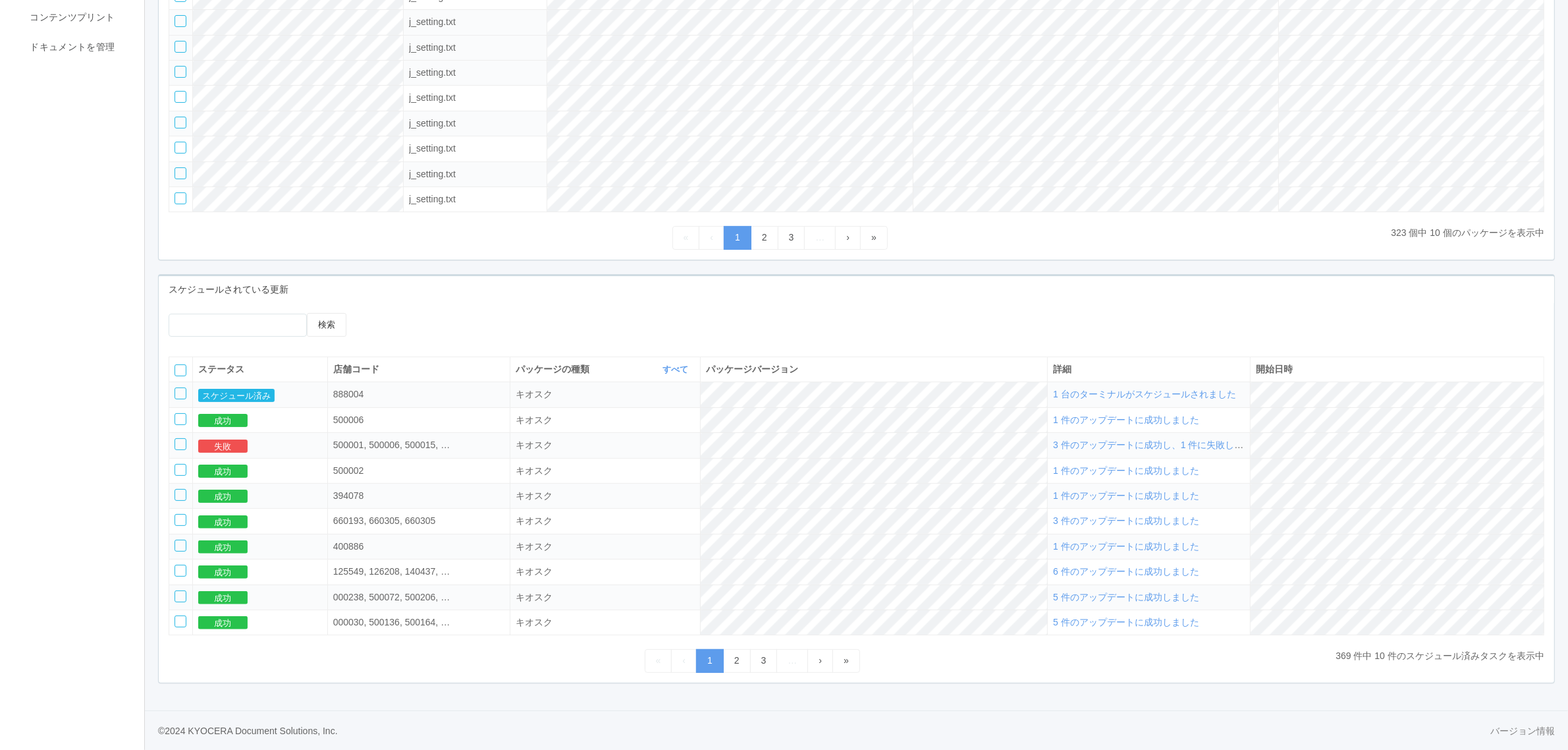
scroll to position [279, 0]
click at [1040, 444] on span "3 件のアップデートに成功し、1 件に失敗しました" at bounding box center [1157, 445] width 209 height 10
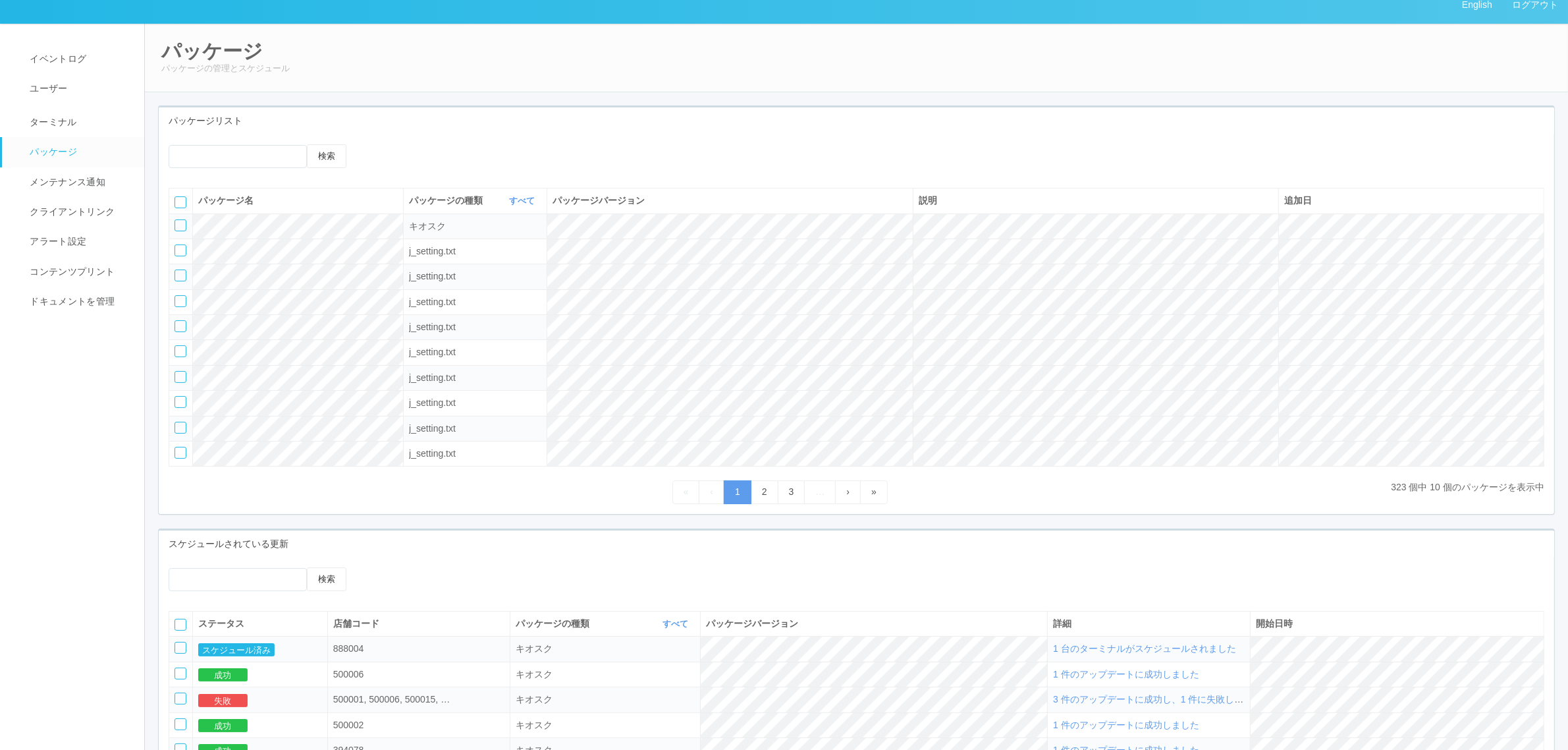
scroll to position [0, 0]
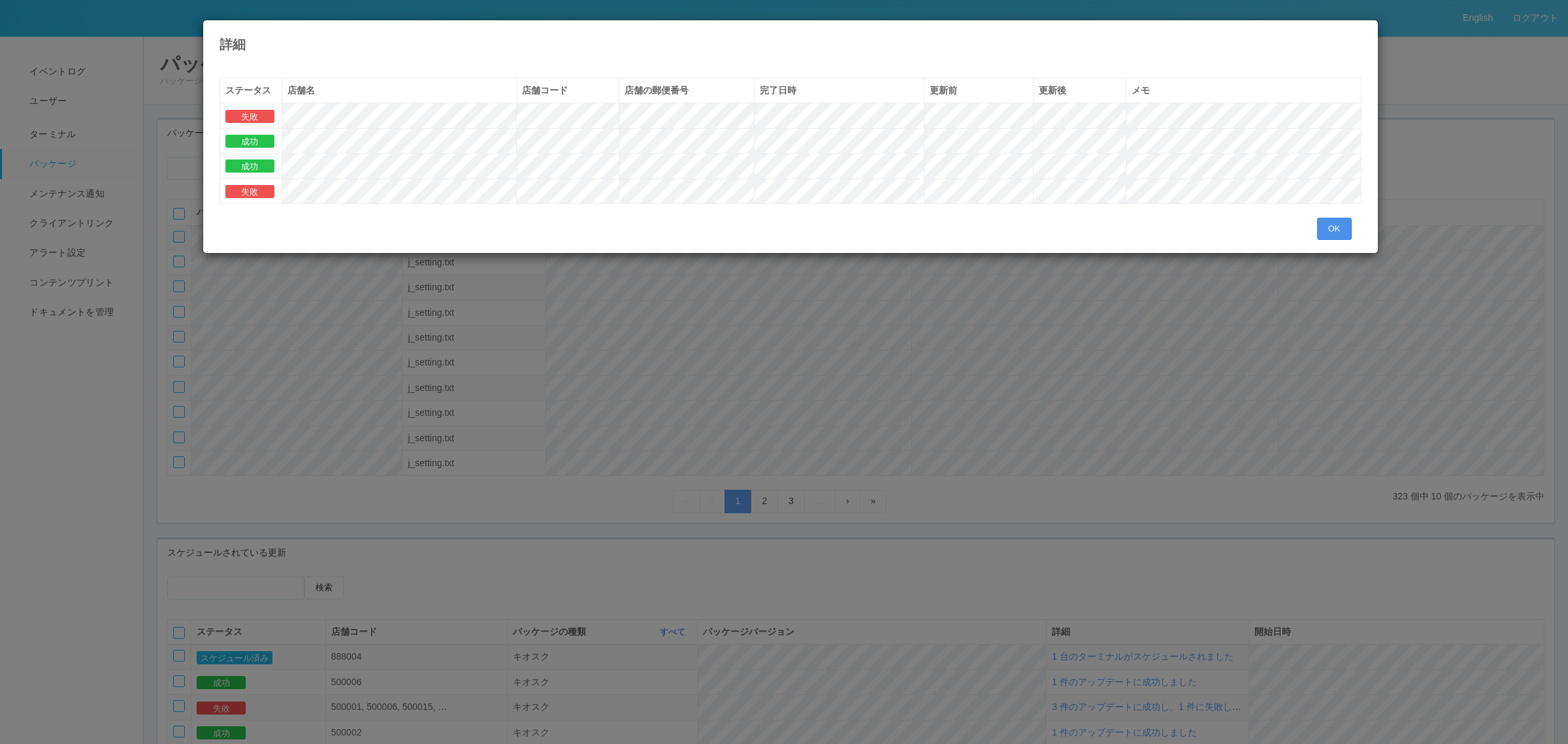
click at [1032, 222] on button "OK" at bounding box center [1335, 229] width 35 height 22
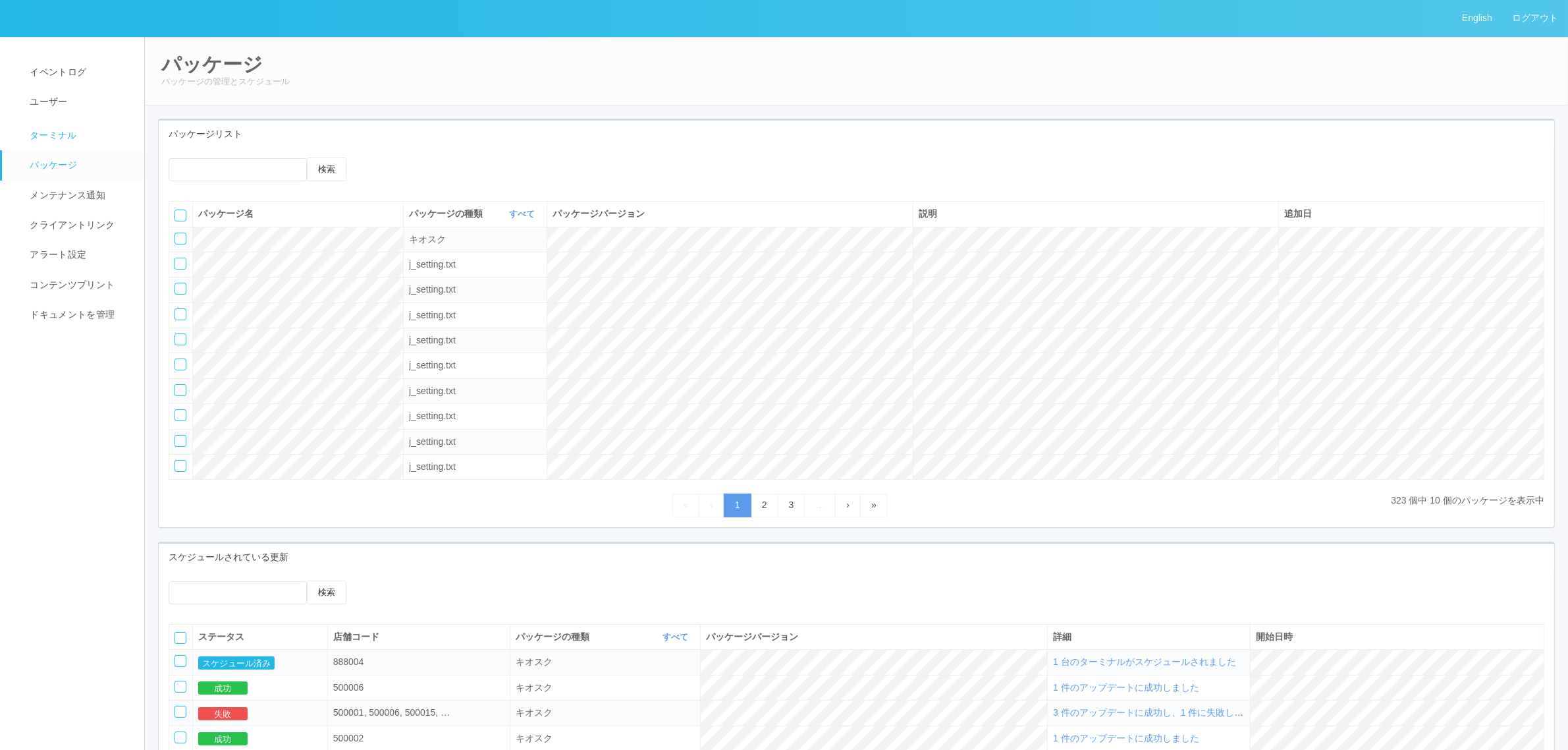
click at [93, 130] on link "ターミナル" at bounding box center [79, 134] width 154 height 33
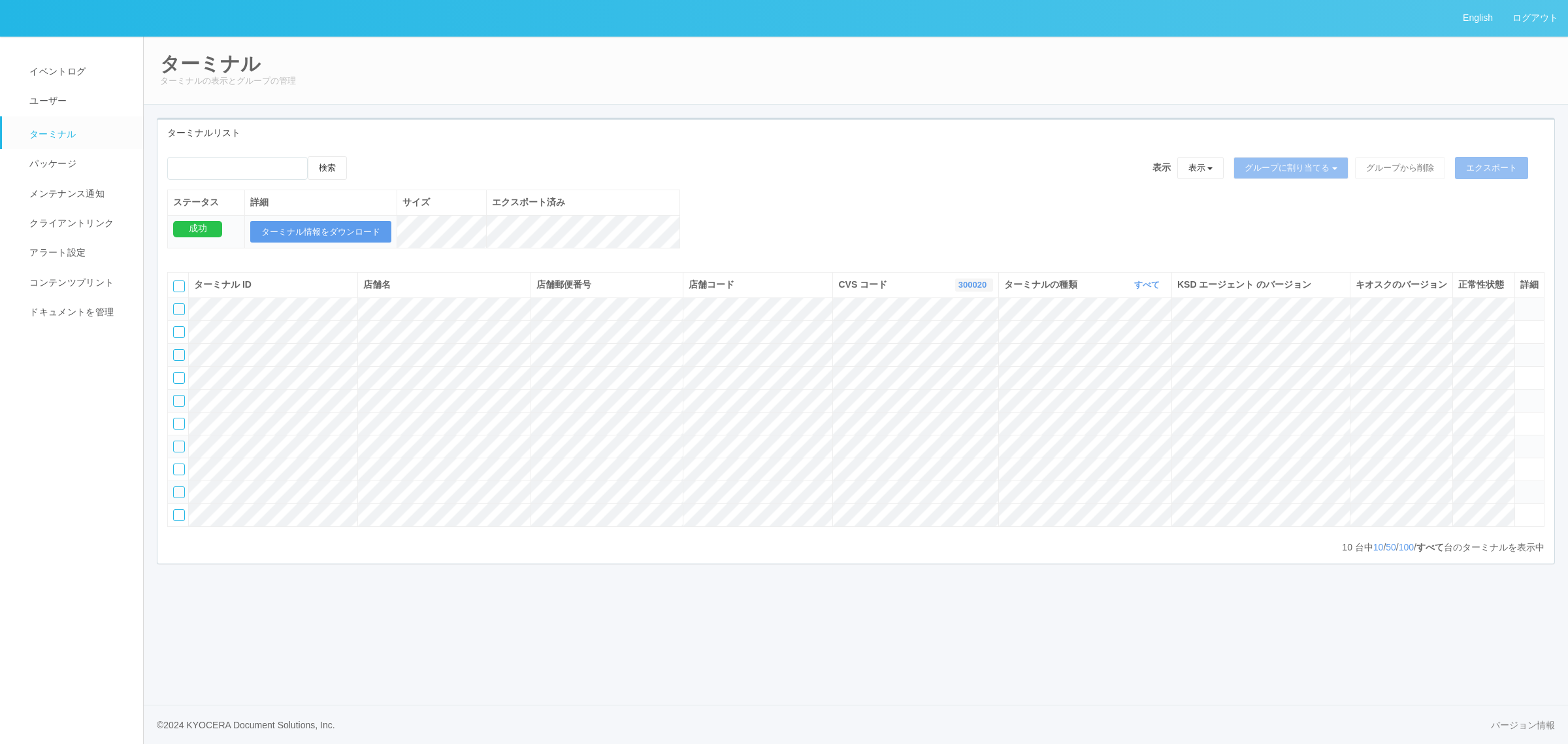
click at [977, 290] on link "300020" at bounding box center [974, 284] width 31 height 10
click at [956, 384] on link "300035" at bounding box center [941, 375] width 103 height 18
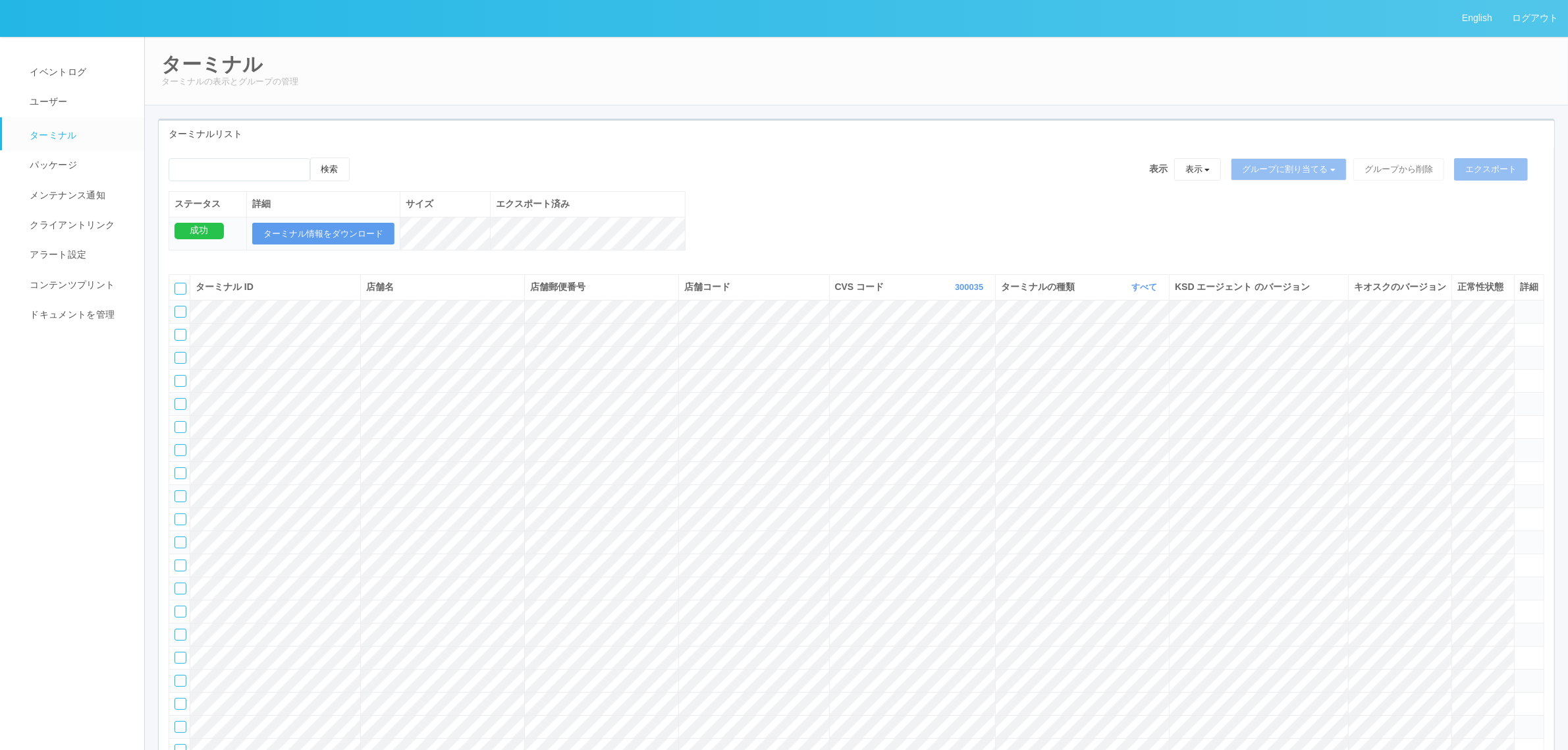
drag, startPoint x: 1519, startPoint y: 319, endPoint x: 1525, endPoint y: 326, distance: 9.2
click at [1040, 321] on td at bounding box center [1529, 311] width 30 height 23
click at [1040, 306] on icon at bounding box center [1519, 306] width 0 height 0
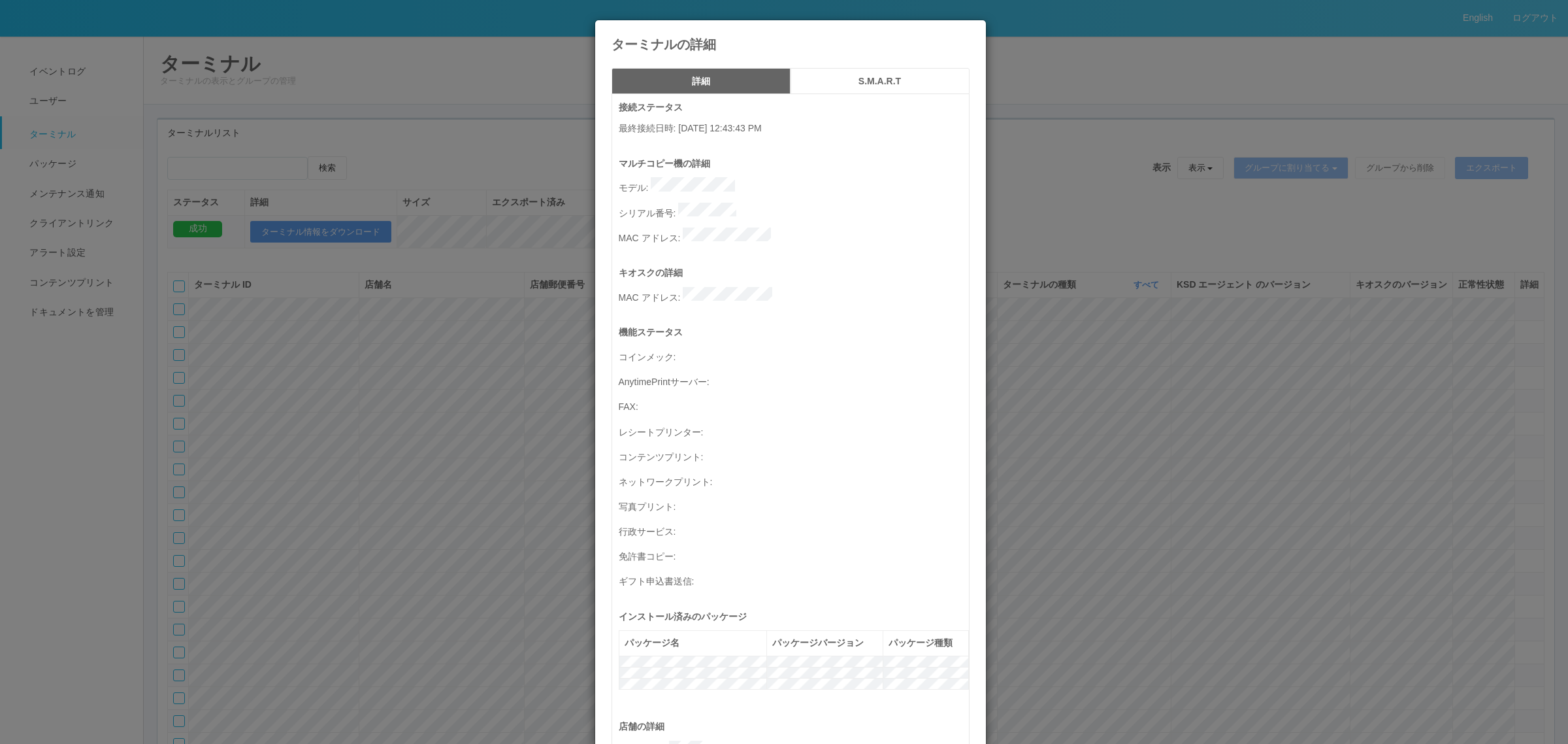
click at [1032, 247] on div "ターミナルの詳細 詳細 S.M.A.R.T 接続ステータス 最終接続日時 : [DATE] 12:43:43 PM マルチコピー機の詳細 モデル : シリアル…" at bounding box center [784, 372] width 1568 height 744
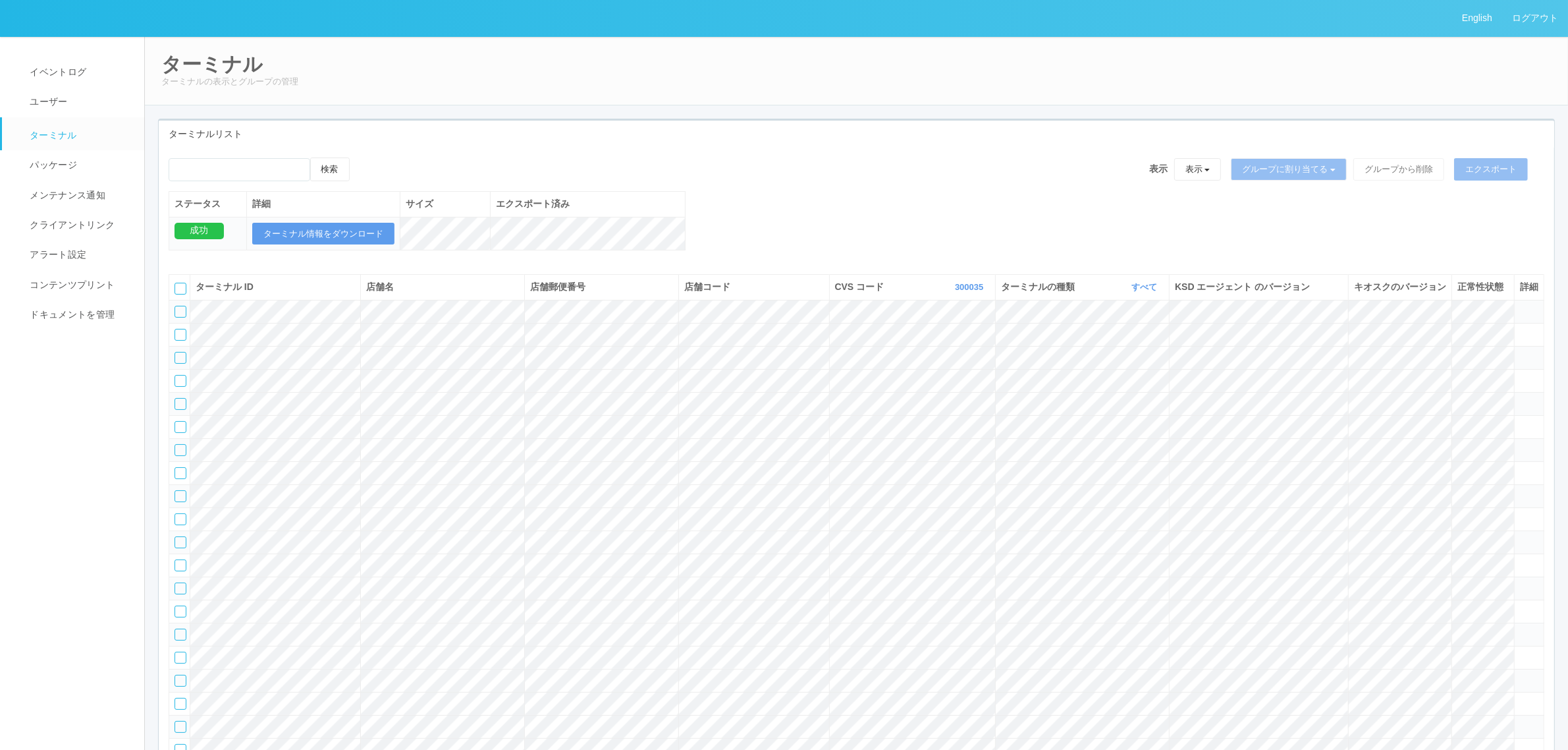
click at [176, 319] on td at bounding box center [180, 311] width 21 height 23
click at [183, 318] on div at bounding box center [180, 312] width 12 height 12
click at [361, 169] on div "検索" at bounding box center [269, 174] width 201 height 34
click at [368, 172] on div "検索" at bounding box center [269, 174] width 201 height 34
click at [386, 169] on div "検索 表示 表示 すべてのターミナル 未割り当てのターミナル グループを追加 グループ名を編集 アーカイブ済みのターミナル グループに割り当てる グループを追…" at bounding box center [856, 174] width 1376 height 34
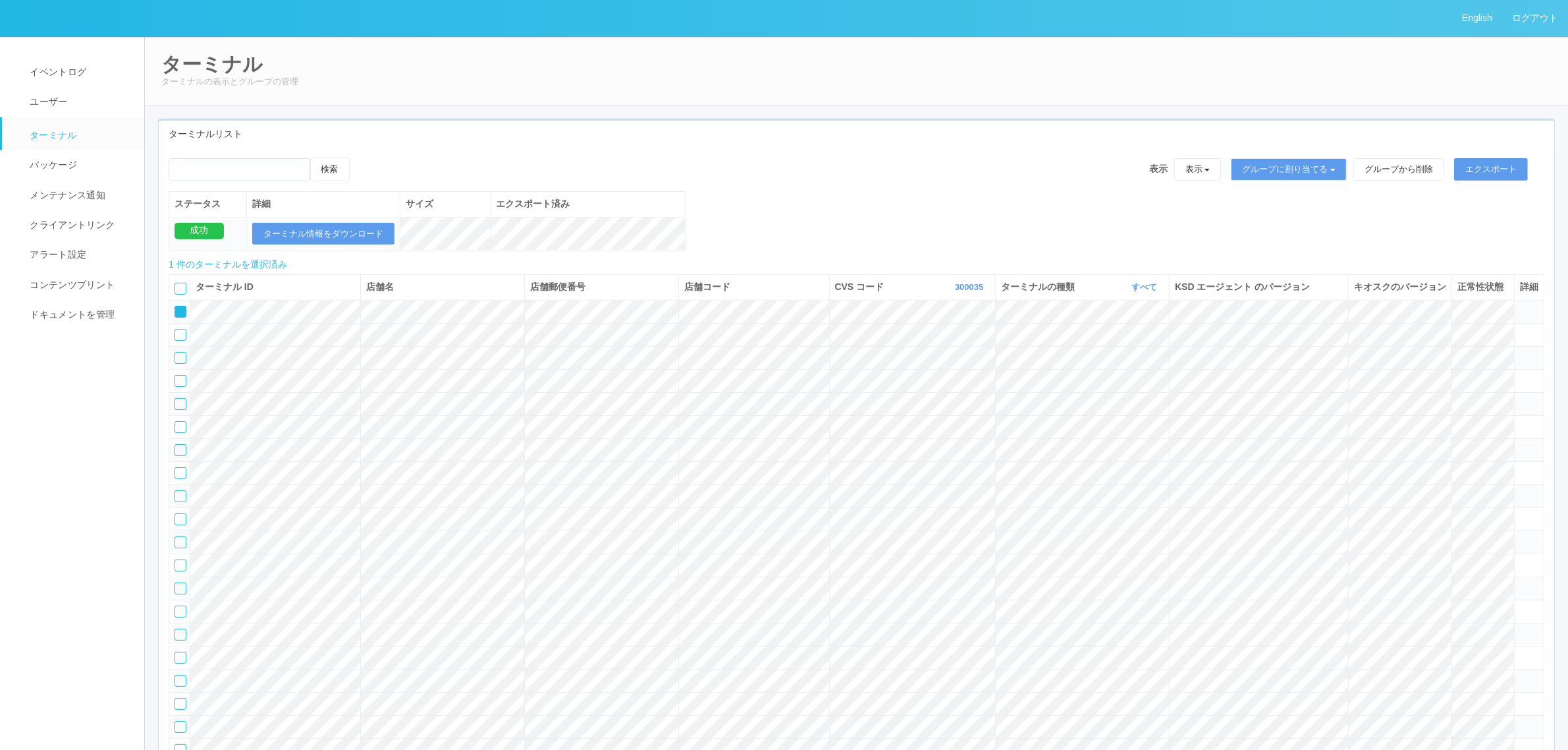
click at [1040, 318] on td at bounding box center [1529, 311] width 30 height 23
click at [1040, 306] on icon at bounding box center [1519, 306] width 0 height 0
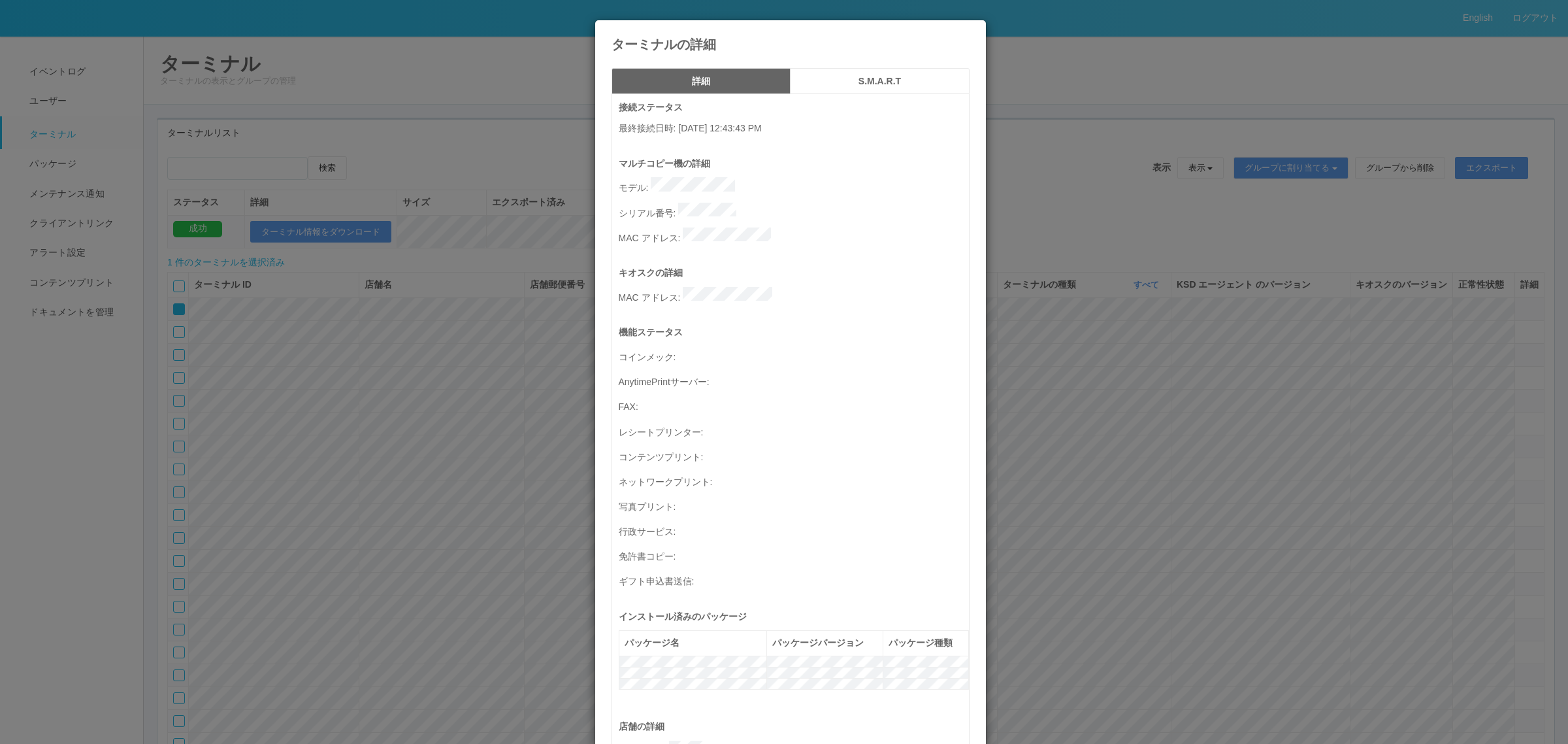
click at [461, 337] on div "ターミナルの詳細 詳細 S.M.A.R.T 接続ステータス 最終接続日時 : [DATE] 12:43:43 PM マルチコピー機の詳細 モデル : シリアル…" at bounding box center [784, 372] width 1568 height 744
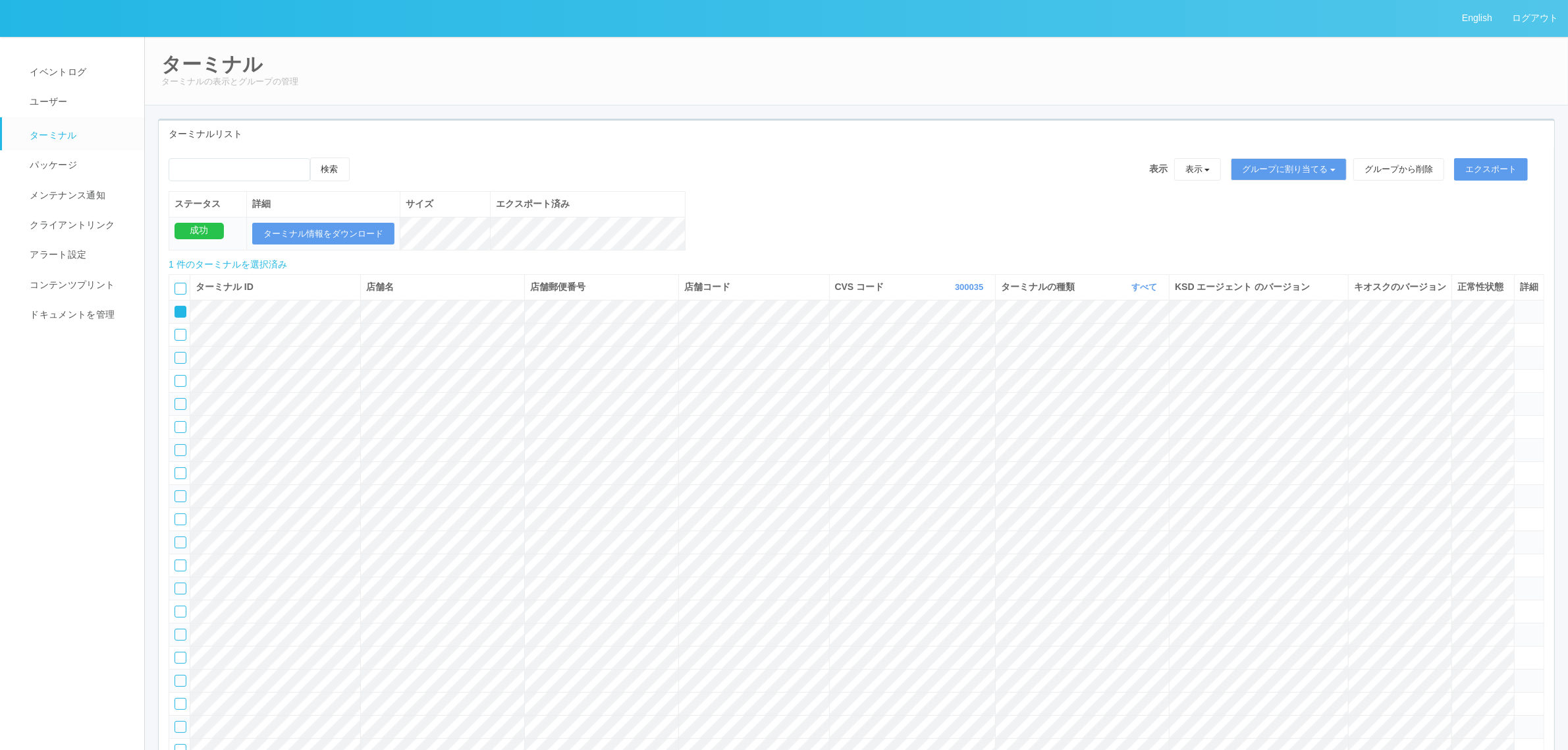
click at [363, 157] on icon at bounding box center [363, 157] width 0 height 0
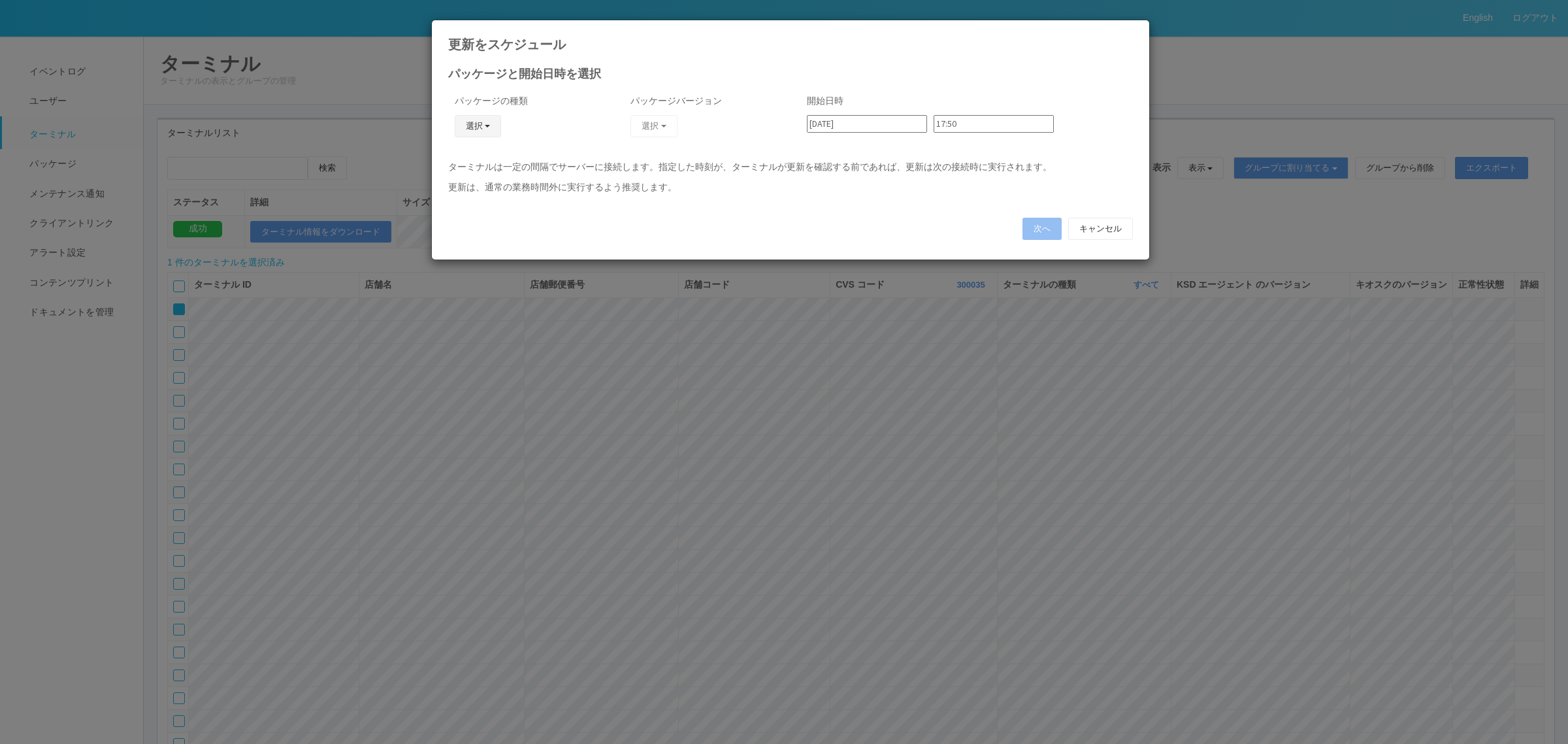
click at [464, 123] on button "選択" at bounding box center [478, 126] width 47 height 22
click at [456, 187] on link "キオスク" at bounding box center [459, 182] width 103 height 20
click at [664, 127] on button "選択" at bounding box center [654, 126] width 47 height 22
click at [634, 178] on link "2.1.5218" at bounding box center [627, 182] width 117 height 20
click at [949, 124] on input "17:50" at bounding box center [994, 124] width 120 height 18
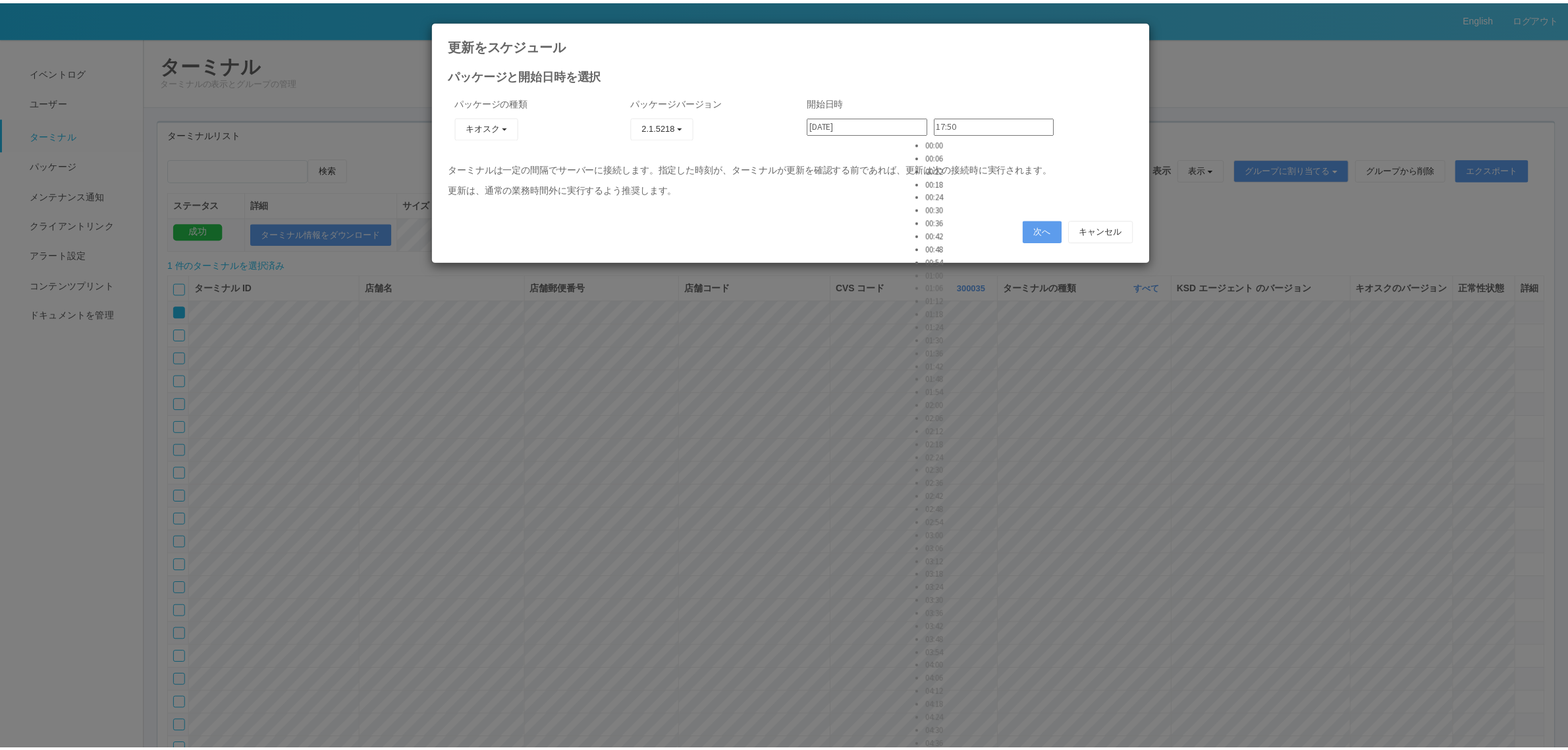
scroll to position [3734, 0]
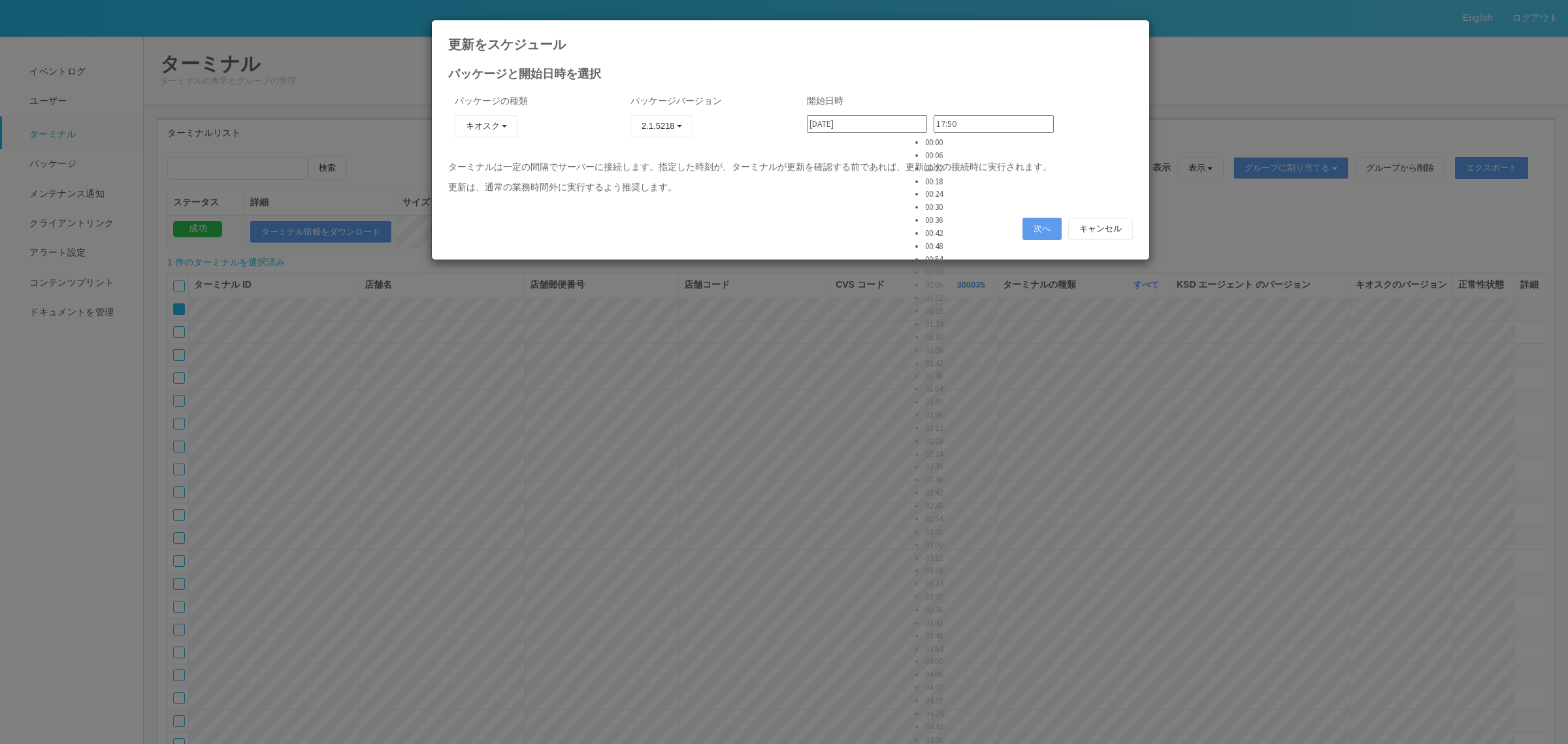
type input "19:00"
click at [1026, 232] on button "次へ" at bounding box center [1042, 229] width 39 height 22
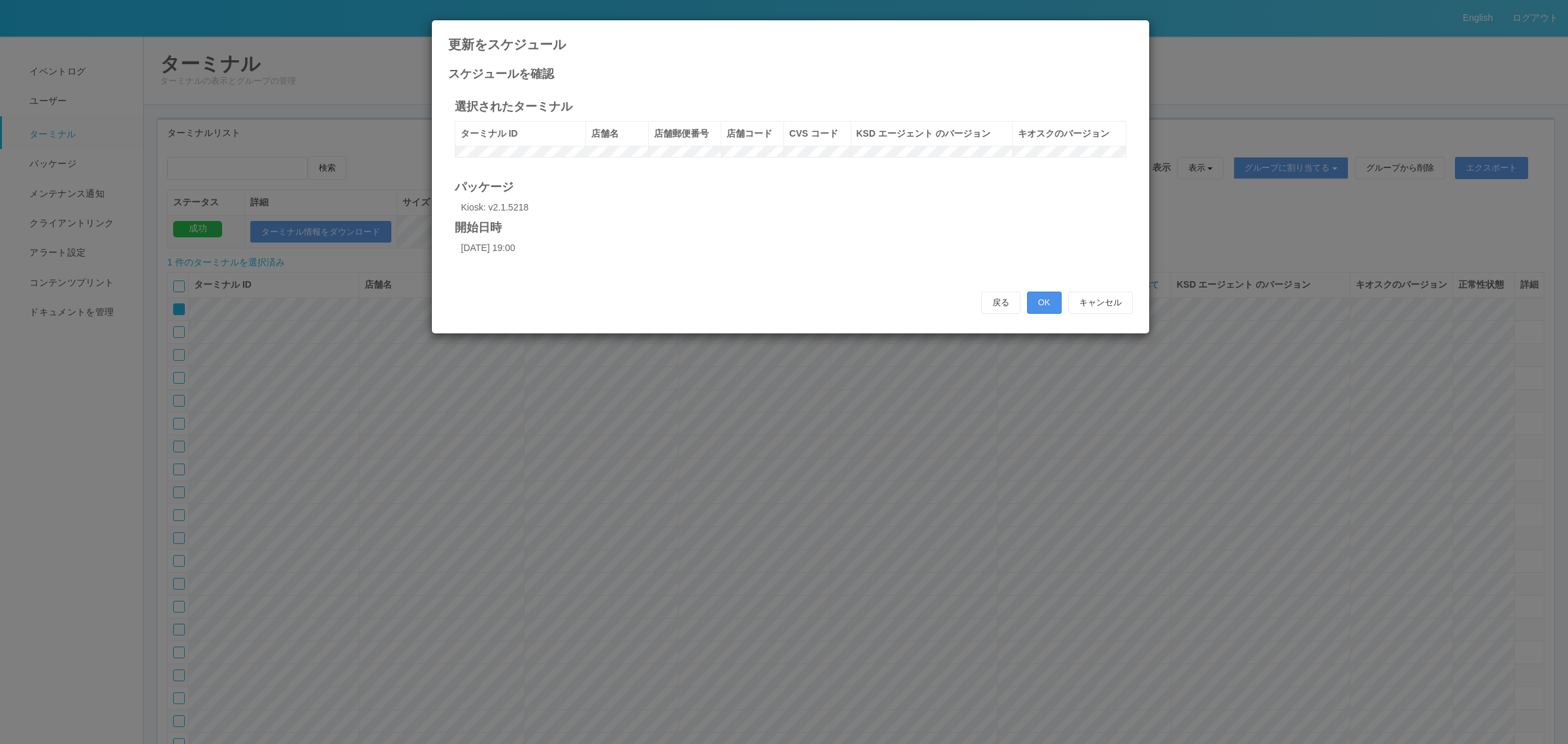
click at [1032, 314] on button "OK" at bounding box center [1044, 303] width 35 height 22
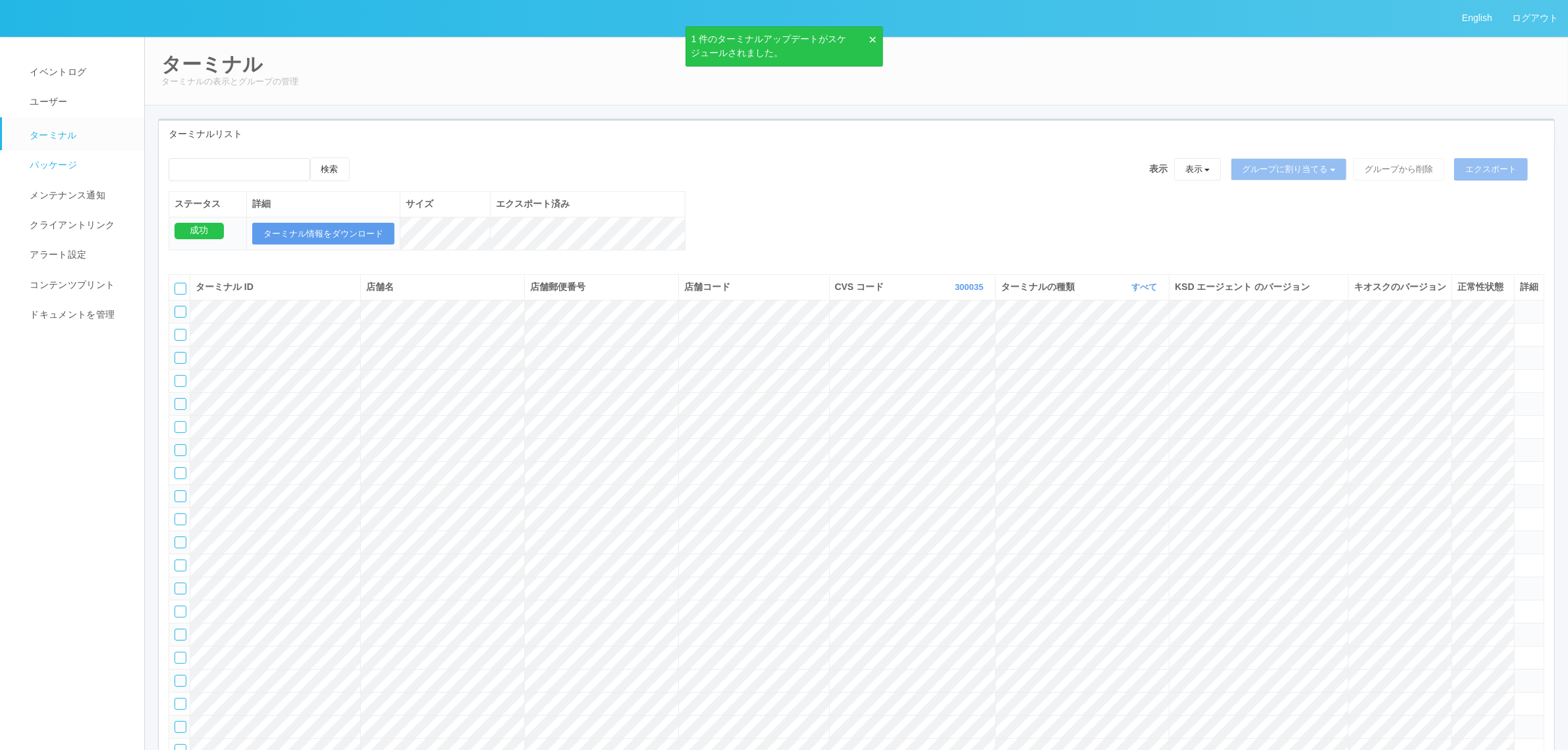
click at [103, 173] on link "パッケージ" at bounding box center [79, 165] width 154 height 30
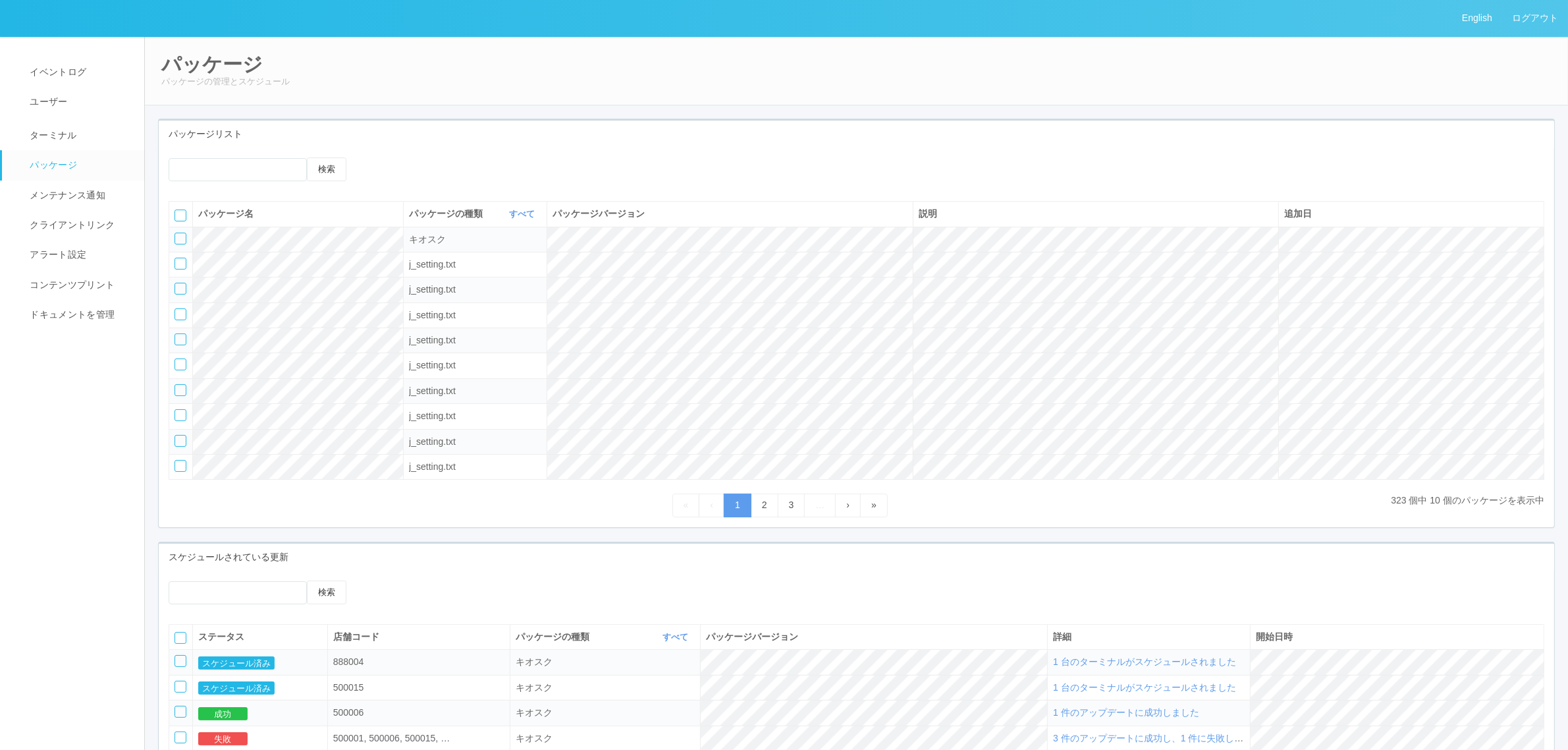
scroll to position [279, 0]
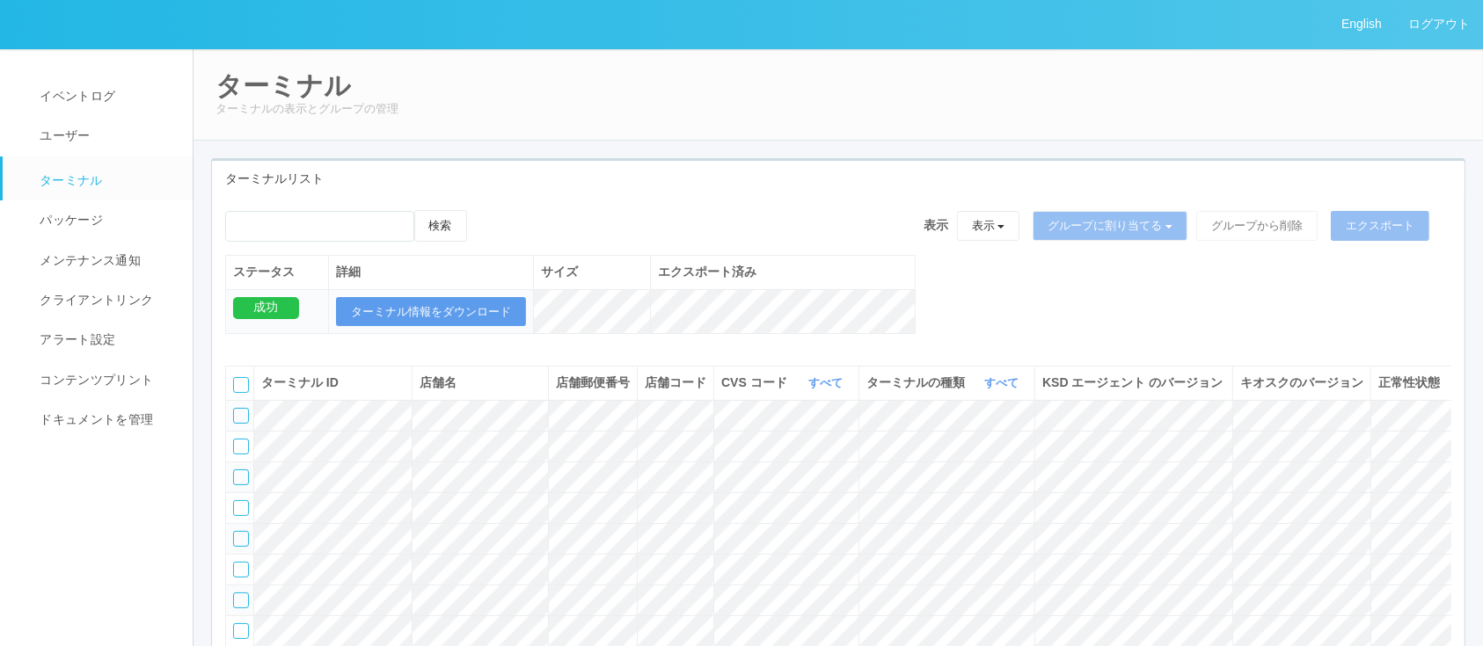
click at [849, 390] on div "CVS コード すべて 表示 すべて 115110 1537298497898 1537298497900 1537298497901 15372984979…" at bounding box center [786, 383] width 130 height 18
click at [833, 390] on link "すべて" at bounding box center [827, 382] width 39 height 13
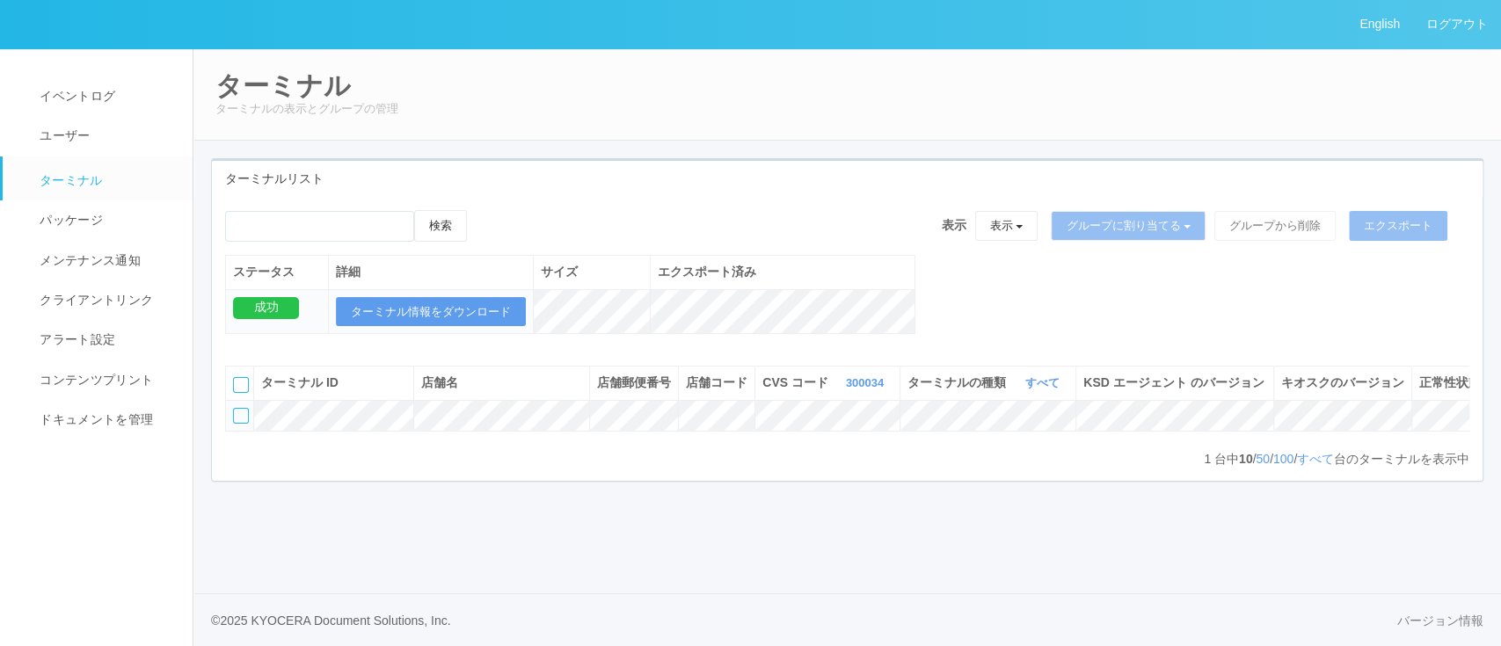
click at [893, 264] on div "エクスポート済み" at bounding box center [783, 272] width 250 height 18
